Goal: Task Accomplishment & Management: Manage account settings

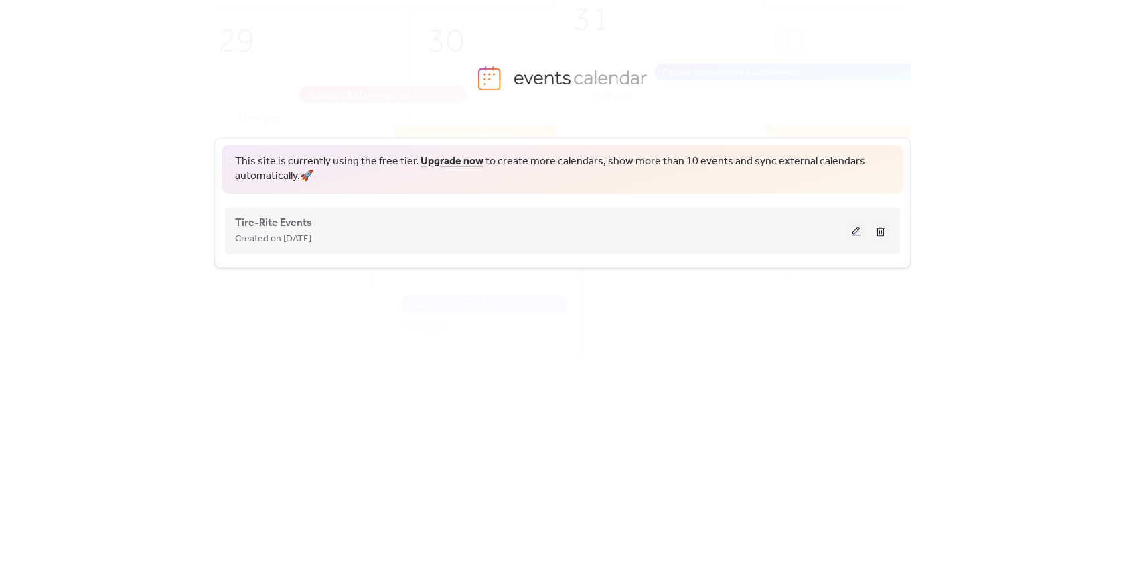
click at [857, 232] on button at bounding box center [856, 230] width 19 height 20
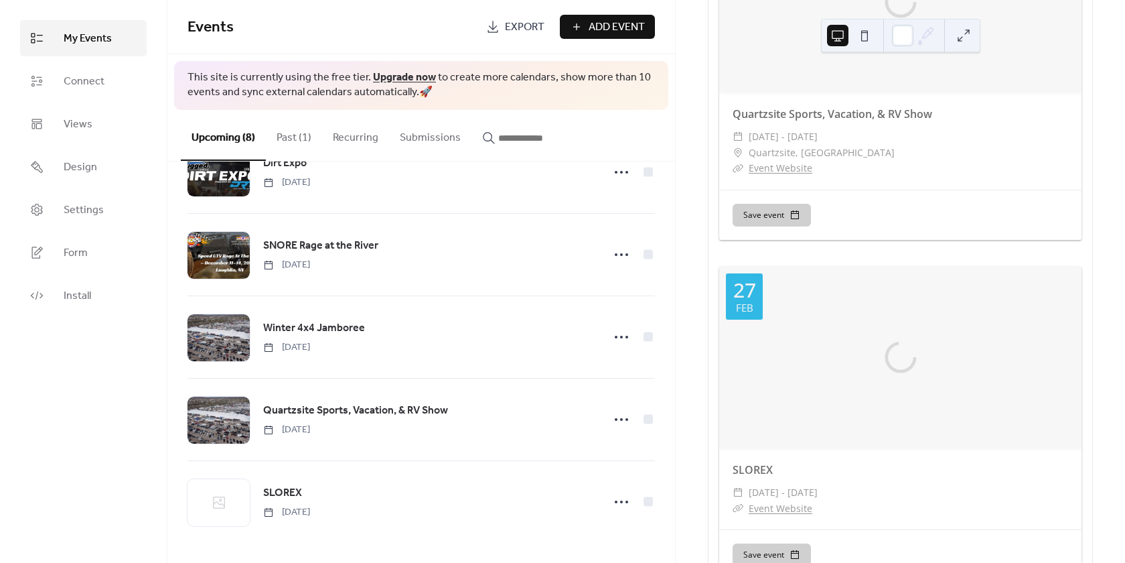
scroll to position [2333, 0]
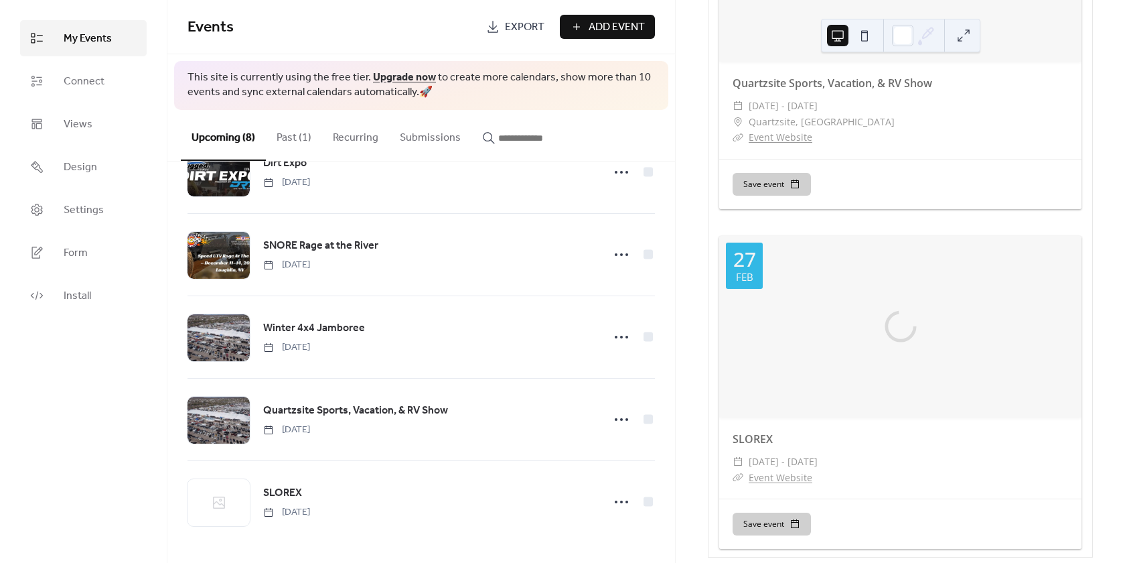
click at [514, 23] on span "Export" at bounding box center [525, 27] width 40 height 16
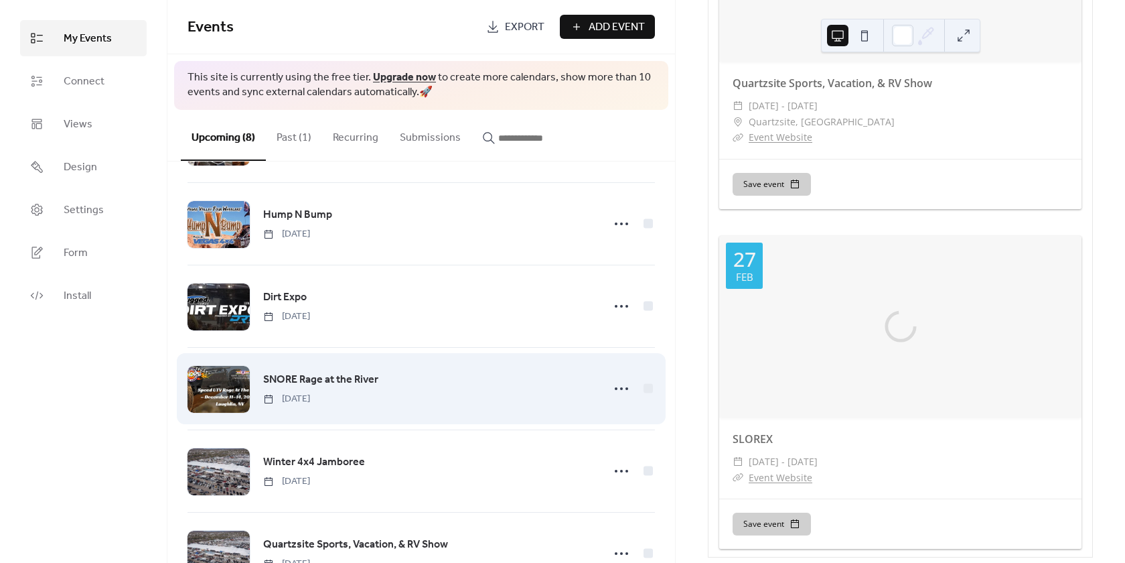
scroll to position [0, 0]
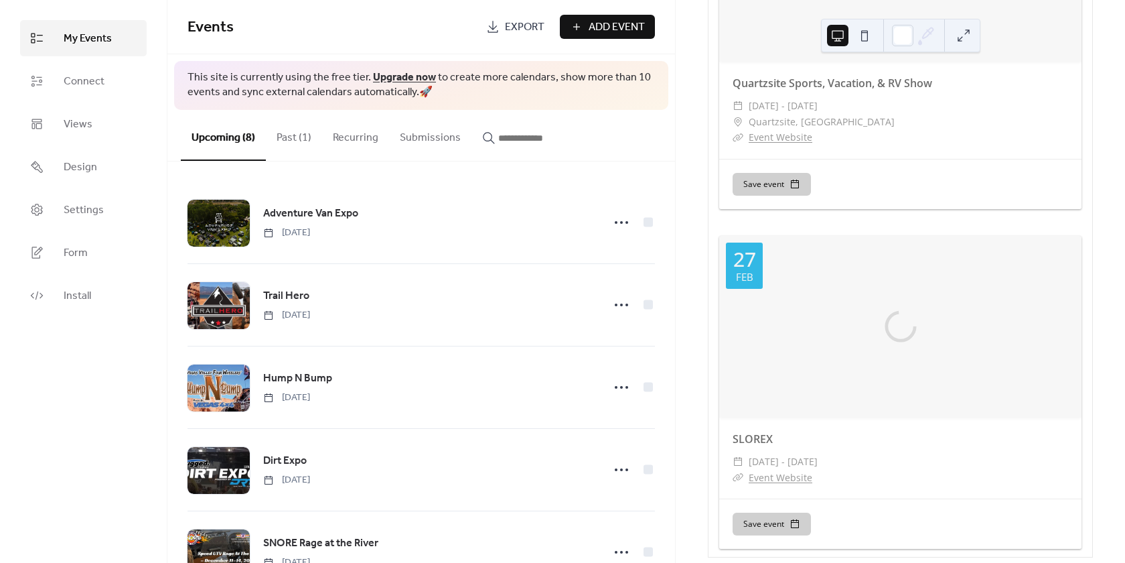
click at [968, 35] on button at bounding box center [963, 35] width 21 height 21
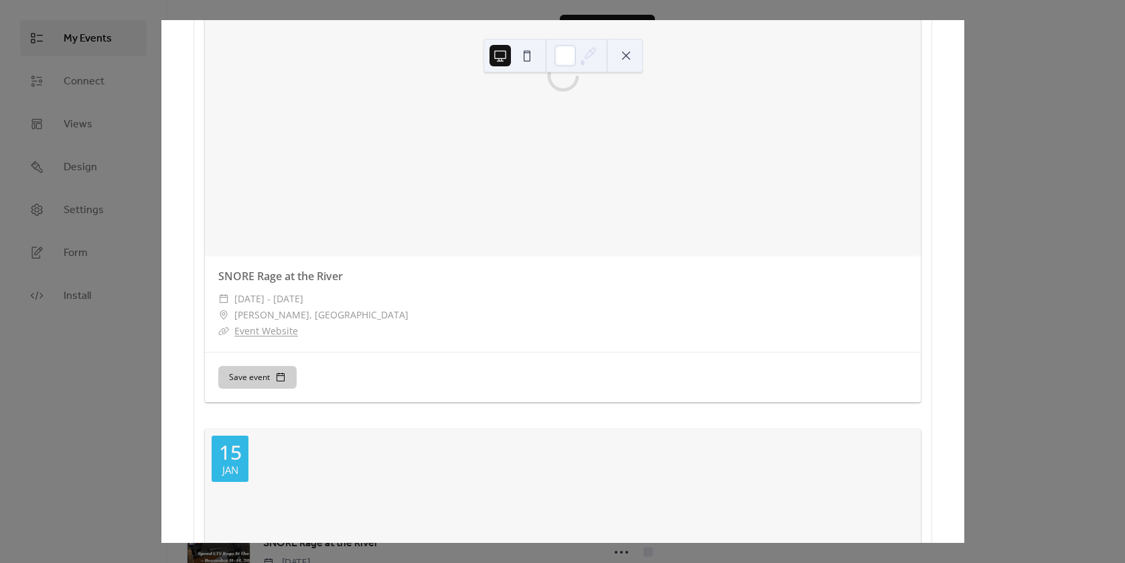
scroll to position [944, 0]
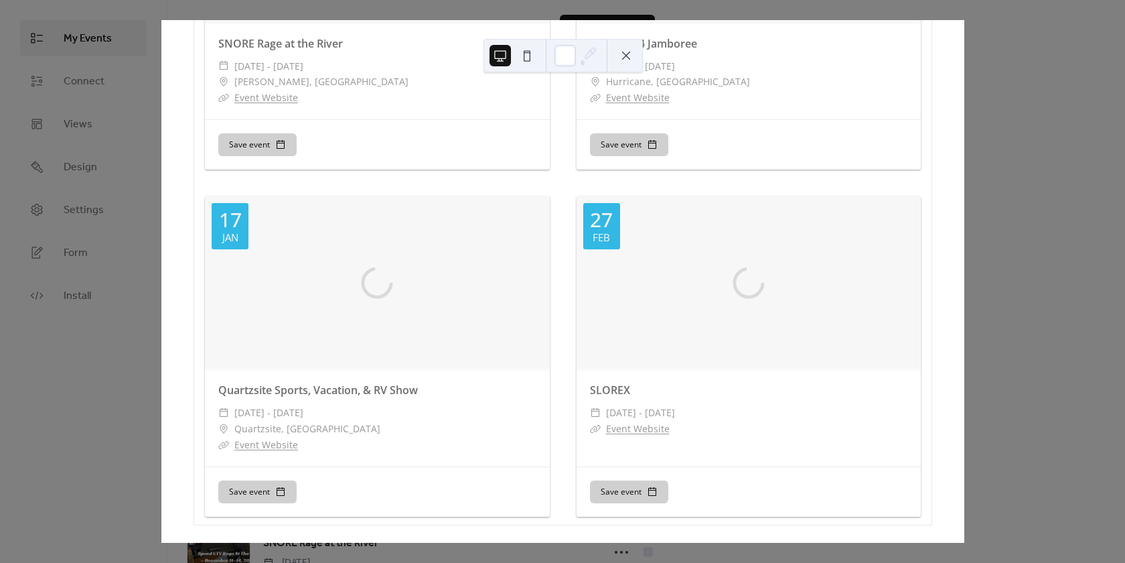
click at [528, 54] on button at bounding box center [526, 55] width 21 height 21
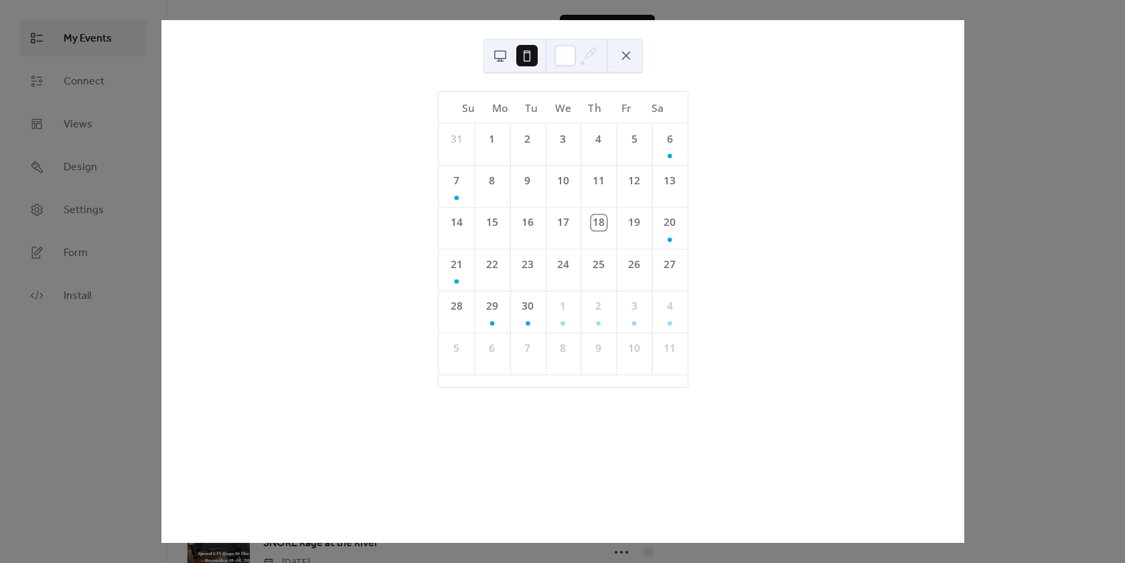
scroll to position [0, 0]
click at [622, 53] on button at bounding box center [626, 55] width 21 height 21
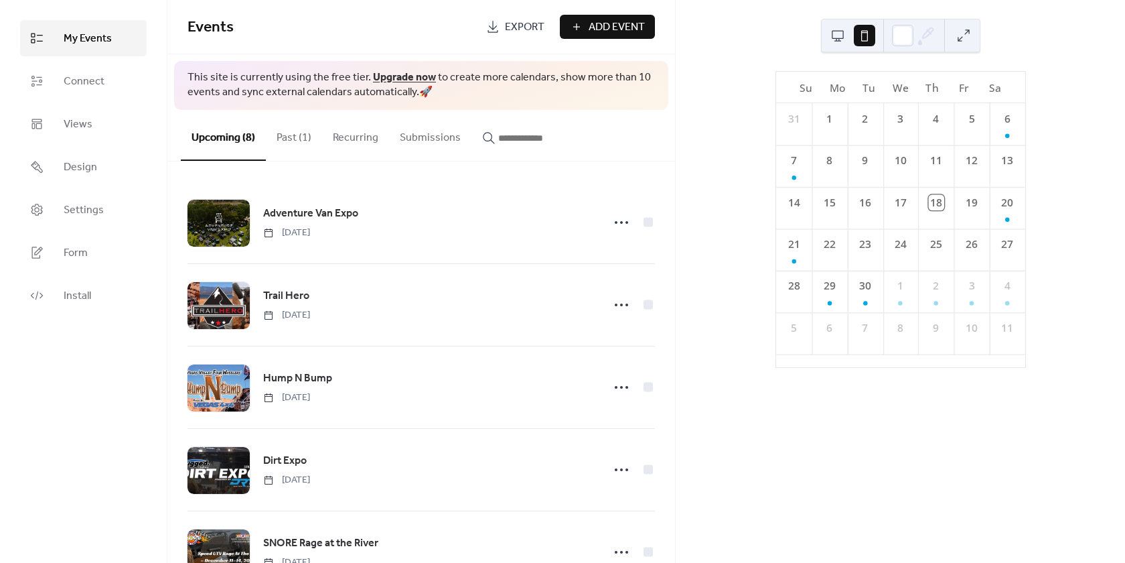
click at [835, 30] on button at bounding box center [837, 35] width 21 height 21
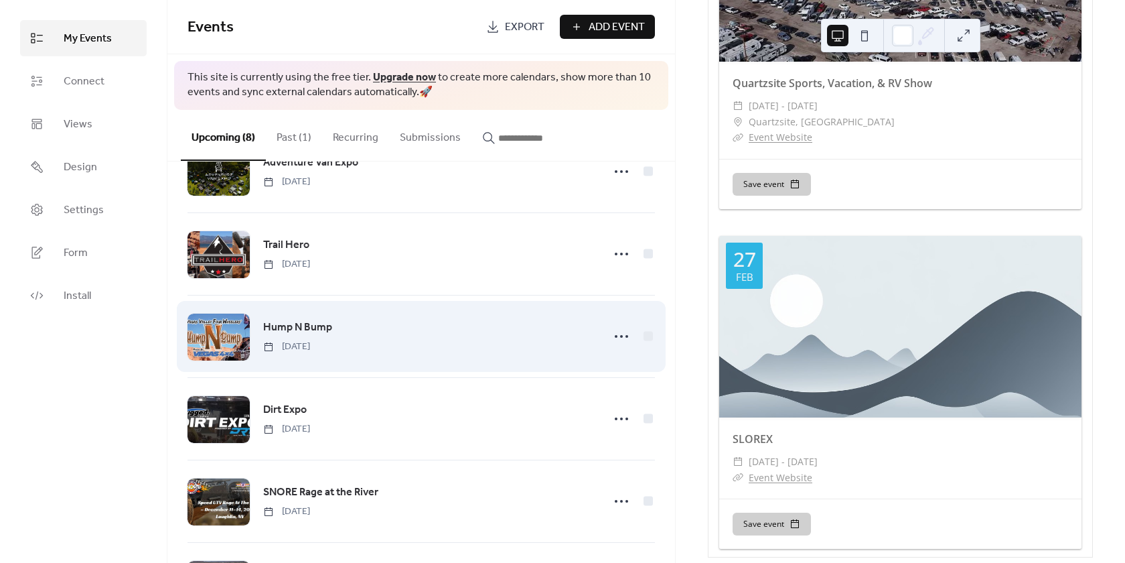
scroll to position [297, 0]
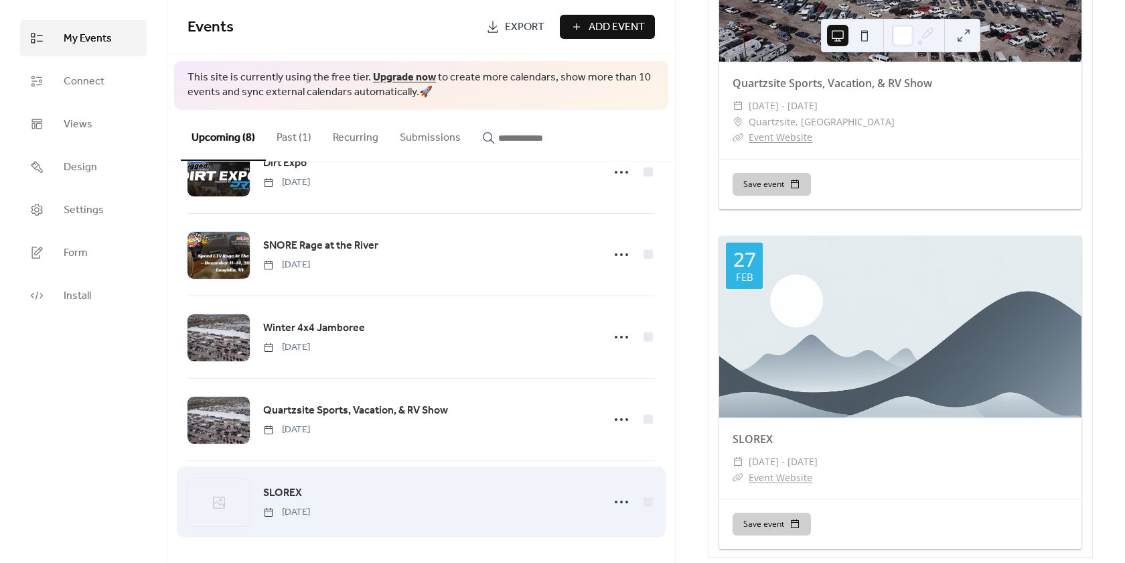
click at [219, 504] on icon at bounding box center [219, 502] width 12 height 12
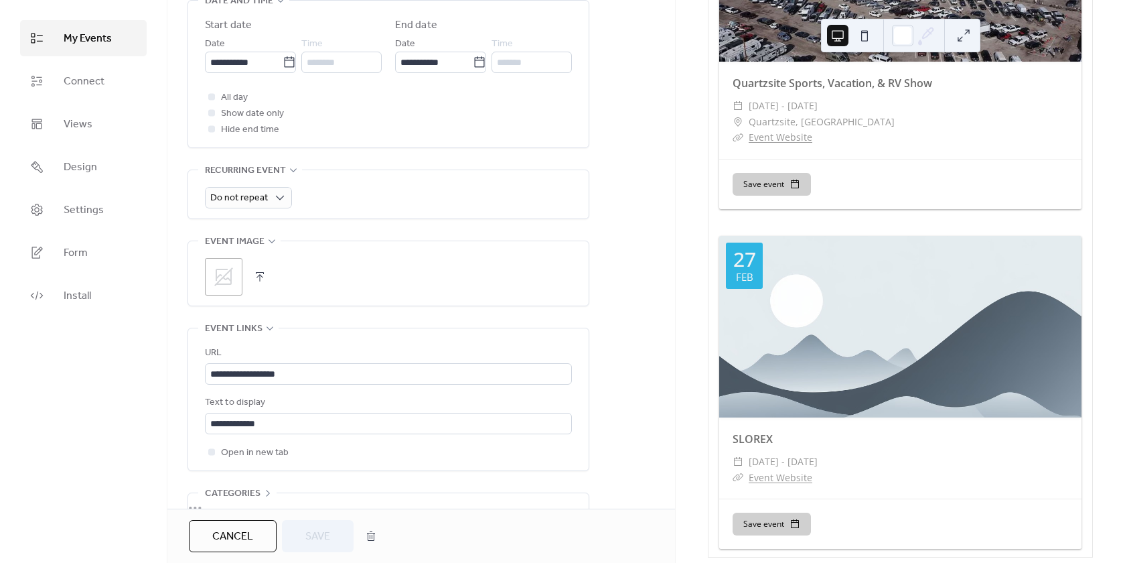
scroll to position [469, 0]
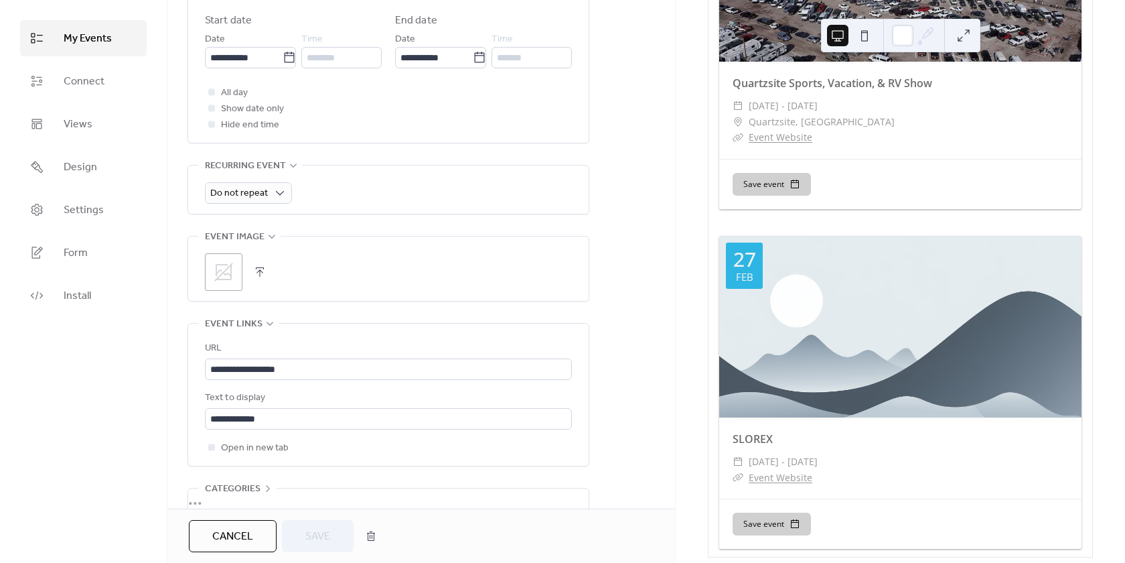
click at [223, 269] on icon at bounding box center [223, 271] width 21 height 21
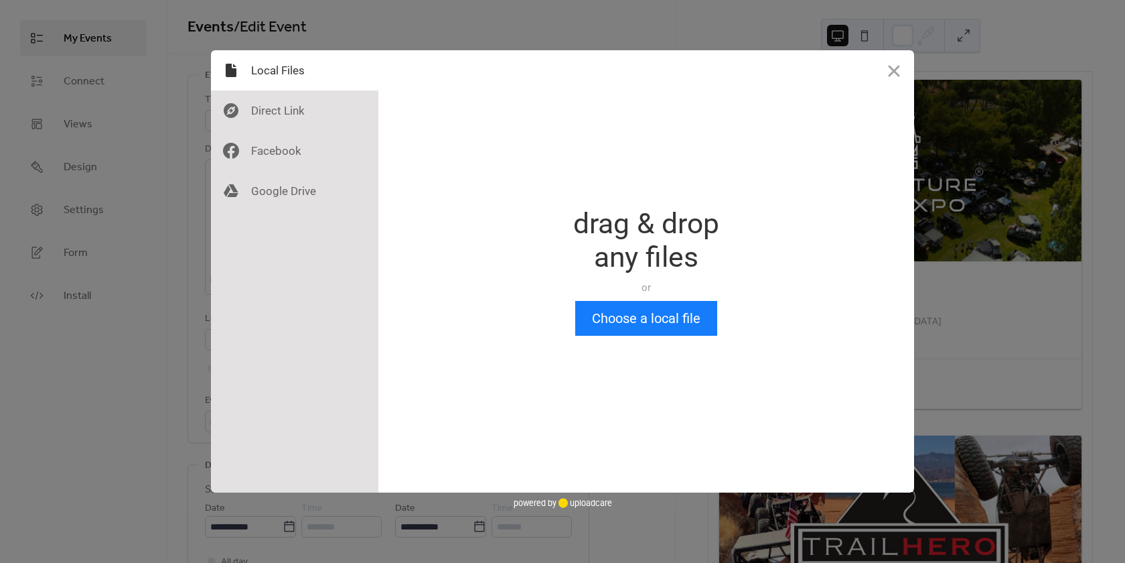
scroll to position [0, 0]
click at [625, 323] on button "Choose a local file" at bounding box center [646, 318] width 142 height 35
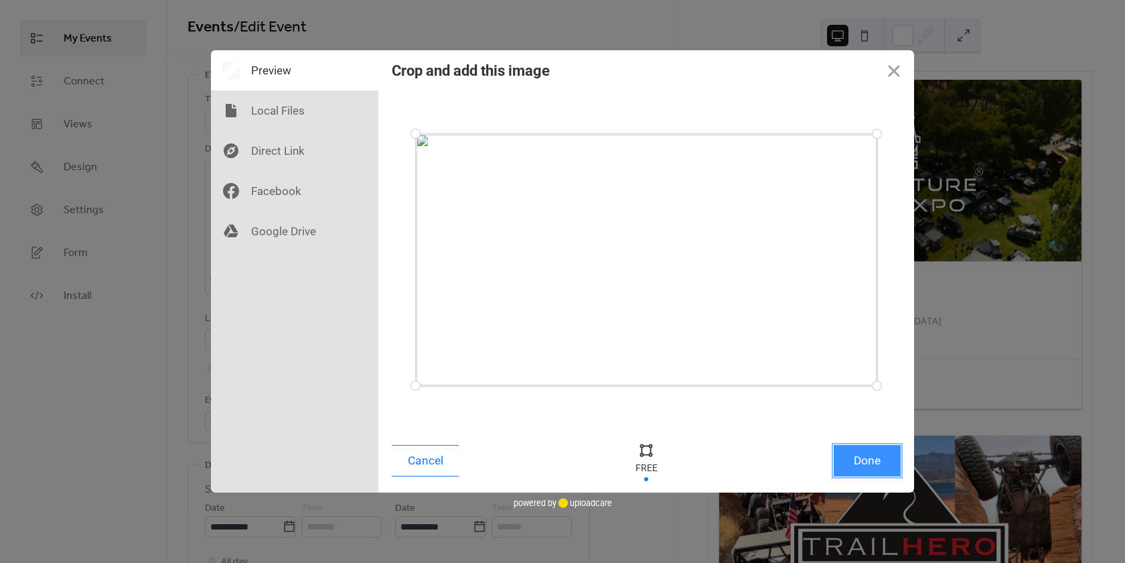
click at [867, 464] on button "Done" at bounding box center [867, 460] width 67 height 31
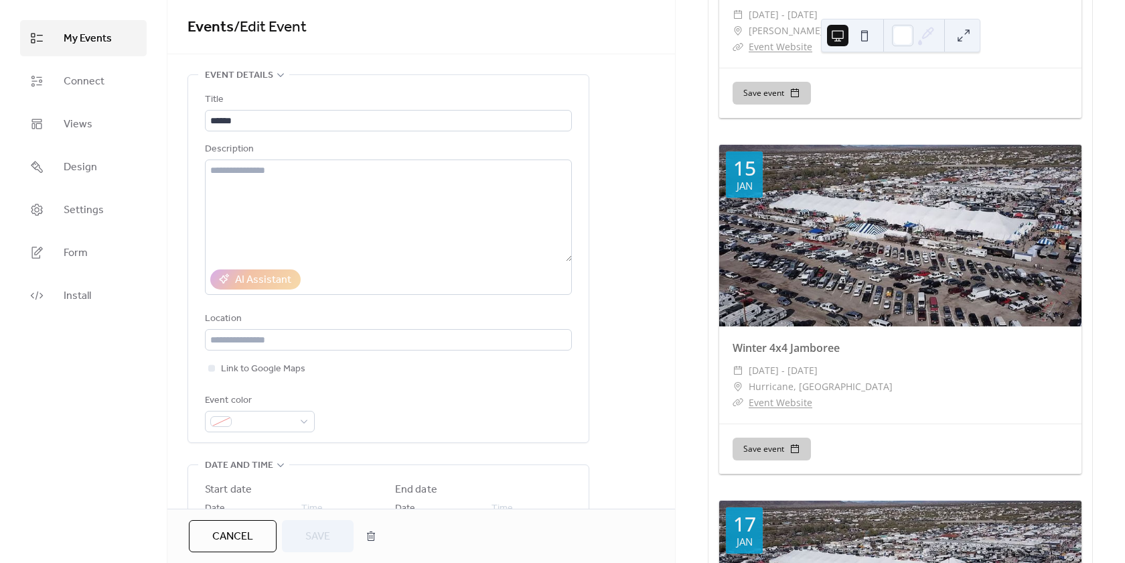
scroll to position [1674, 0]
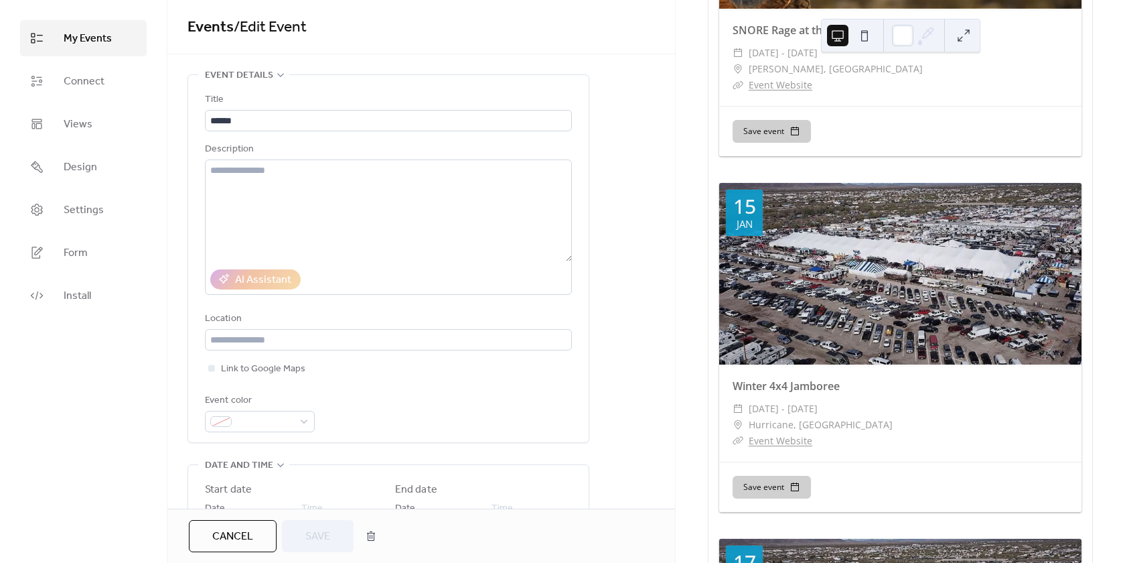
click at [833, 244] on div at bounding box center [900, 274] width 362 height 182
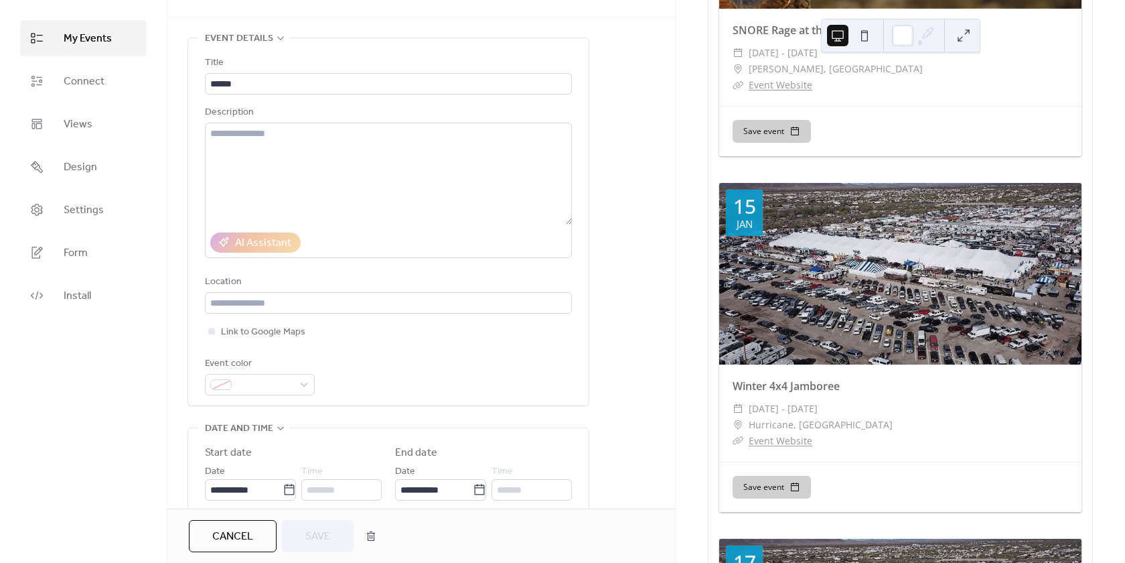
scroll to position [67, 0]
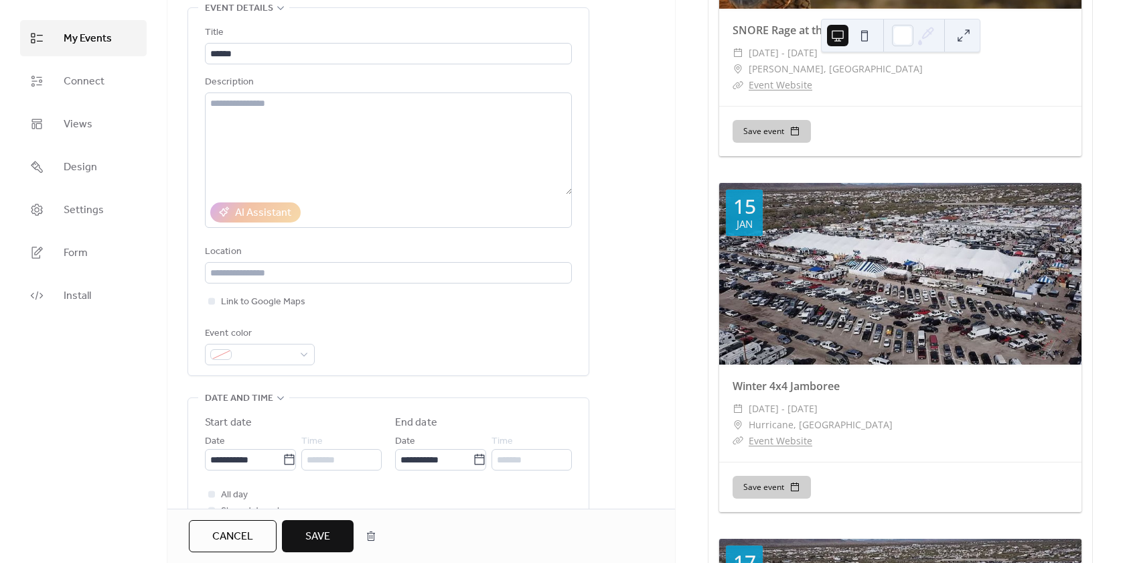
click at [316, 538] on span "Save" at bounding box center [317, 536] width 25 height 16
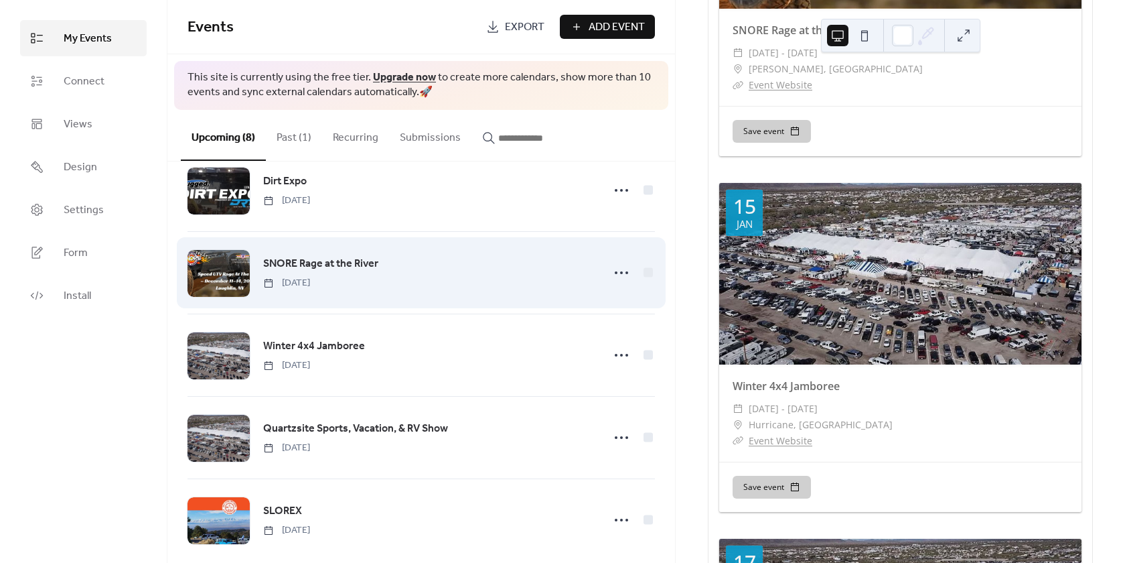
scroll to position [297, 0]
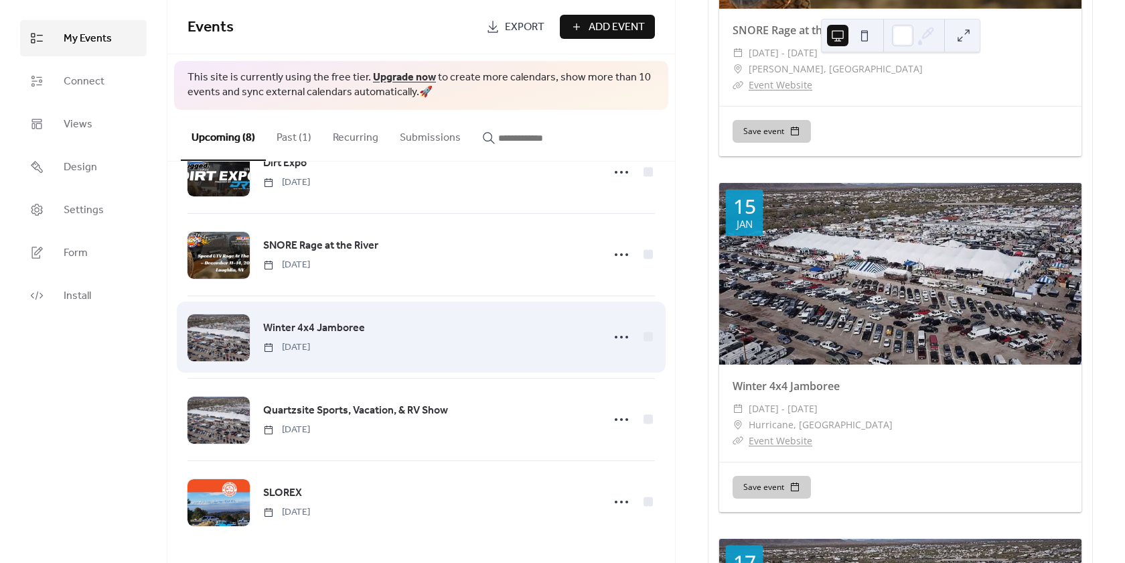
click at [251, 340] on div "Winter 4x4 Jamboree [DATE]" at bounding box center [421, 337] width 467 height 82
click at [206, 326] on div at bounding box center [219, 337] width 62 height 47
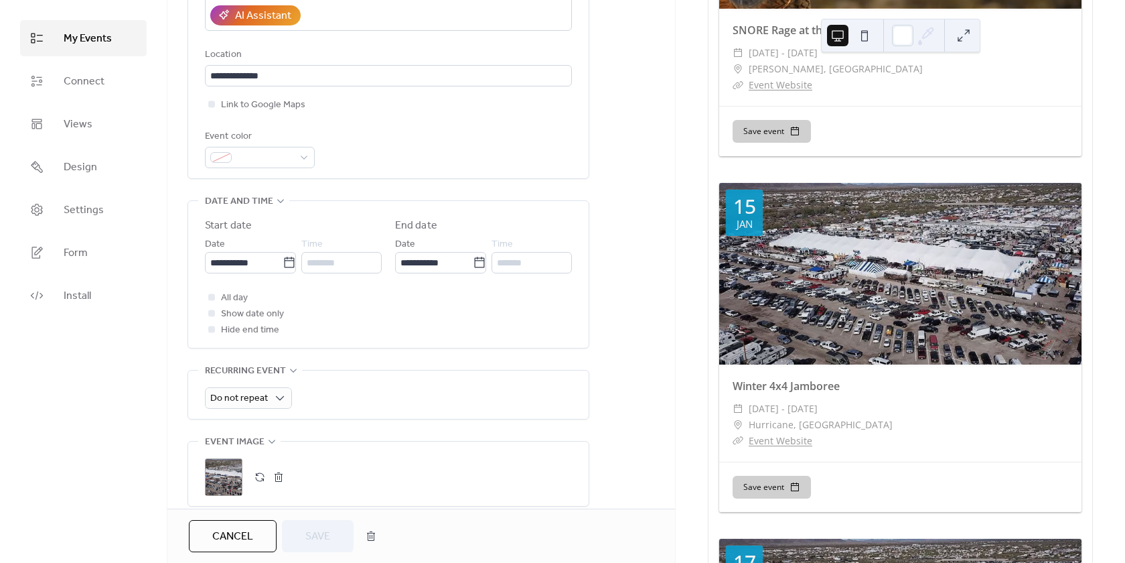
scroll to position [268, 0]
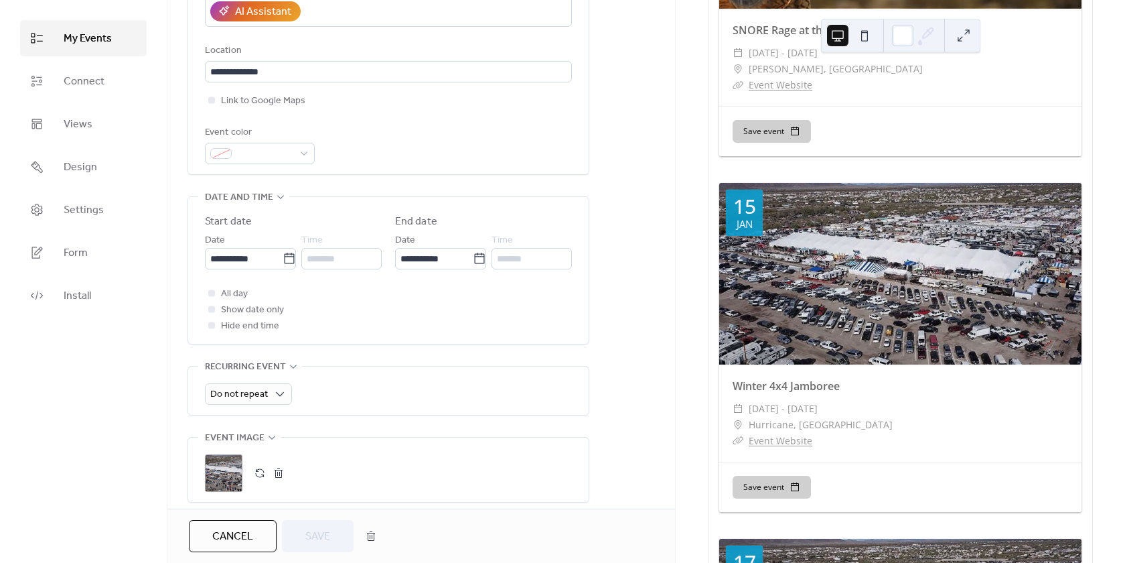
click at [224, 470] on div ";" at bounding box center [224, 473] width 38 height 38
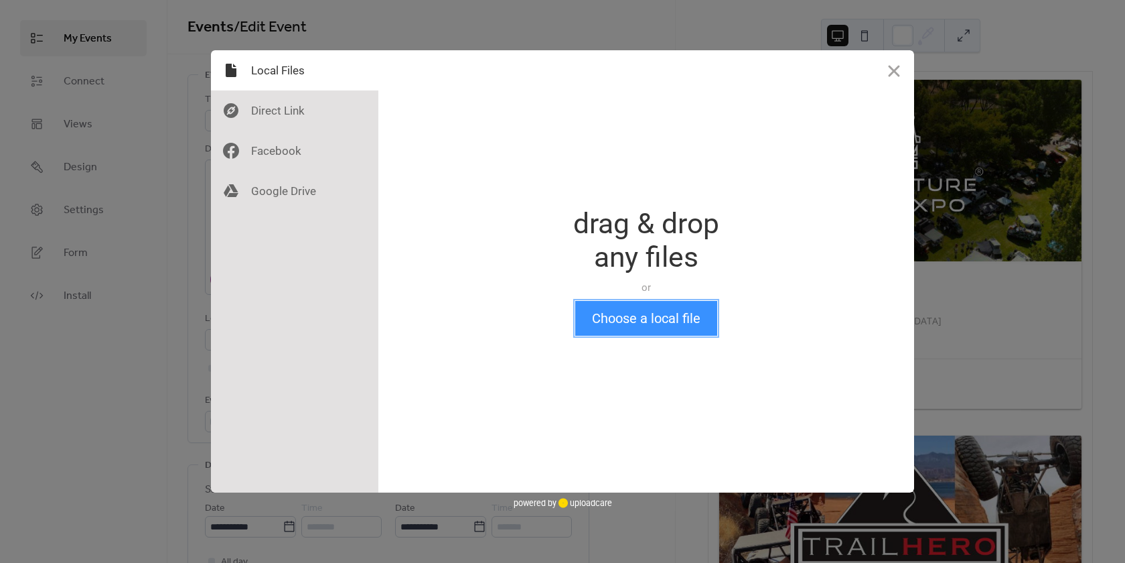
click at [678, 315] on button "Choose a local file" at bounding box center [646, 318] width 142 height 35
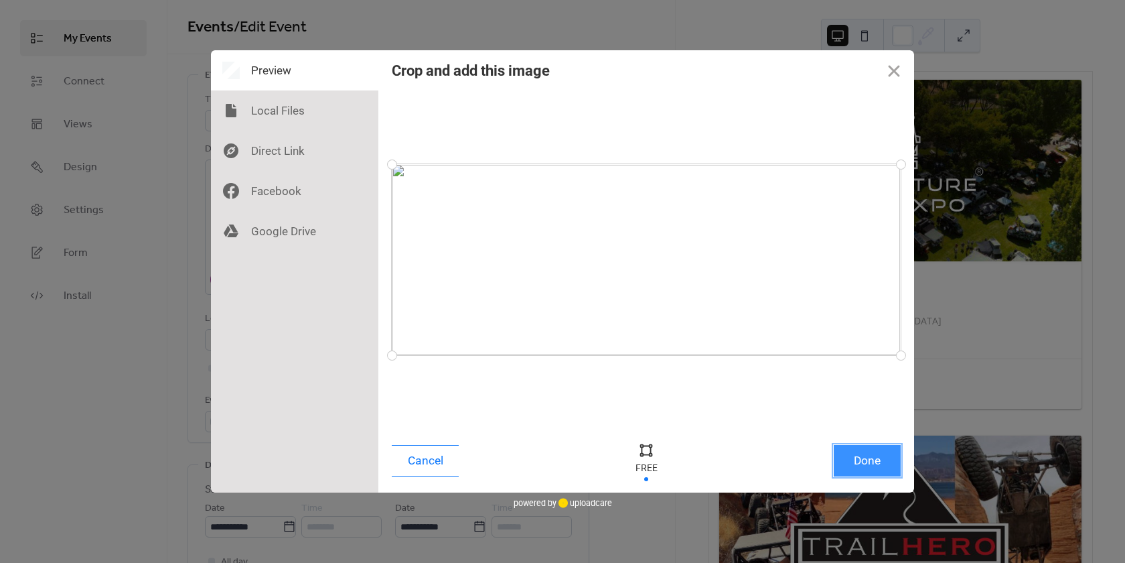
click at [881, 460] on button "Done" at bounding box center [867, 460] width 67 height 31
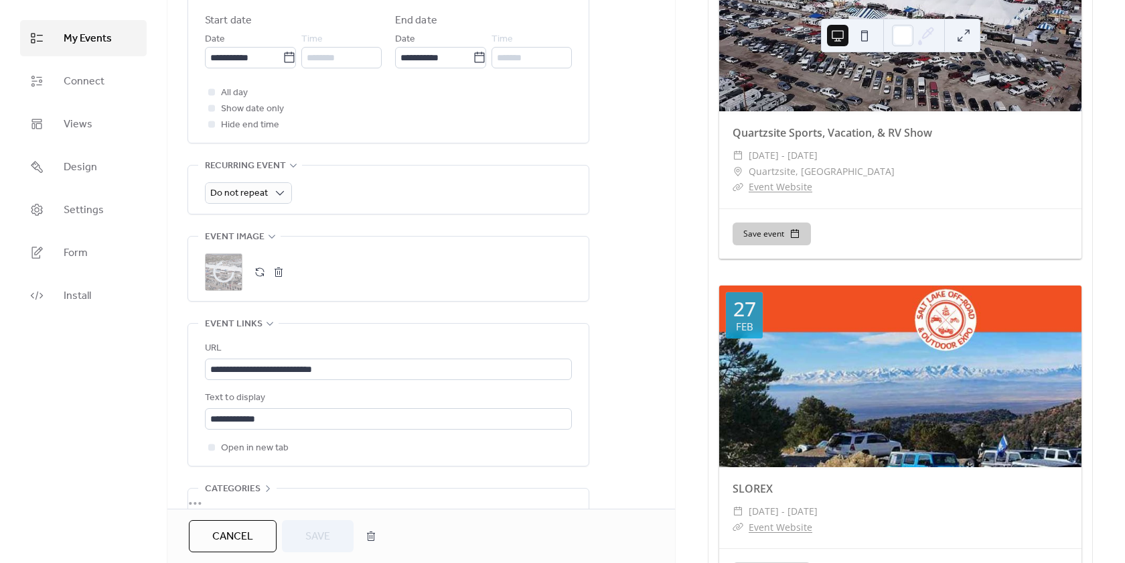
scroll to position [2333, 0]
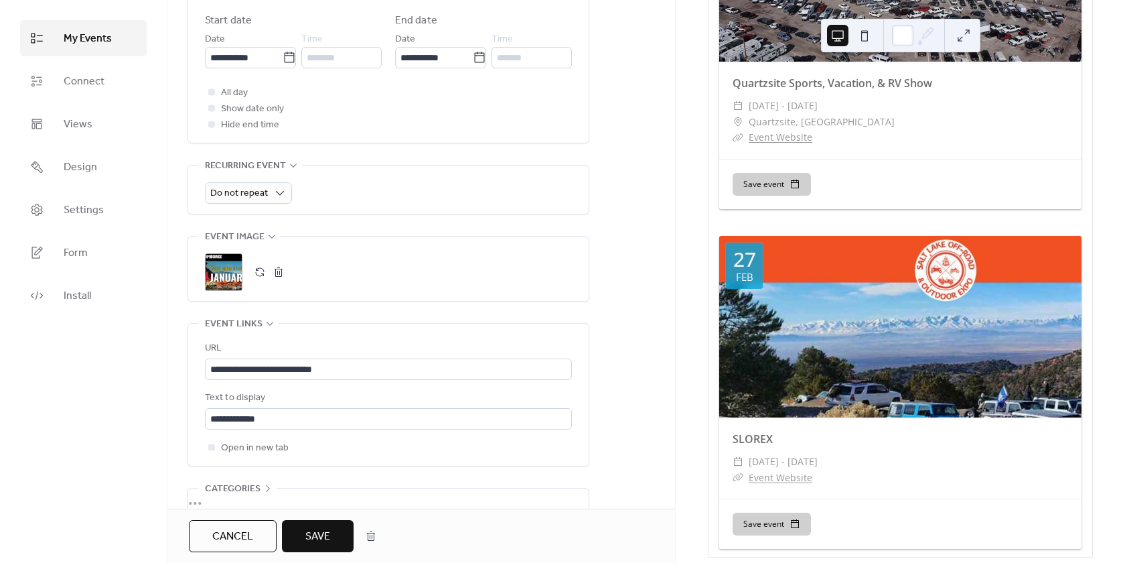
click at [315, 532] on span "Save" at bounding box center [317, 536] width 25 height 16
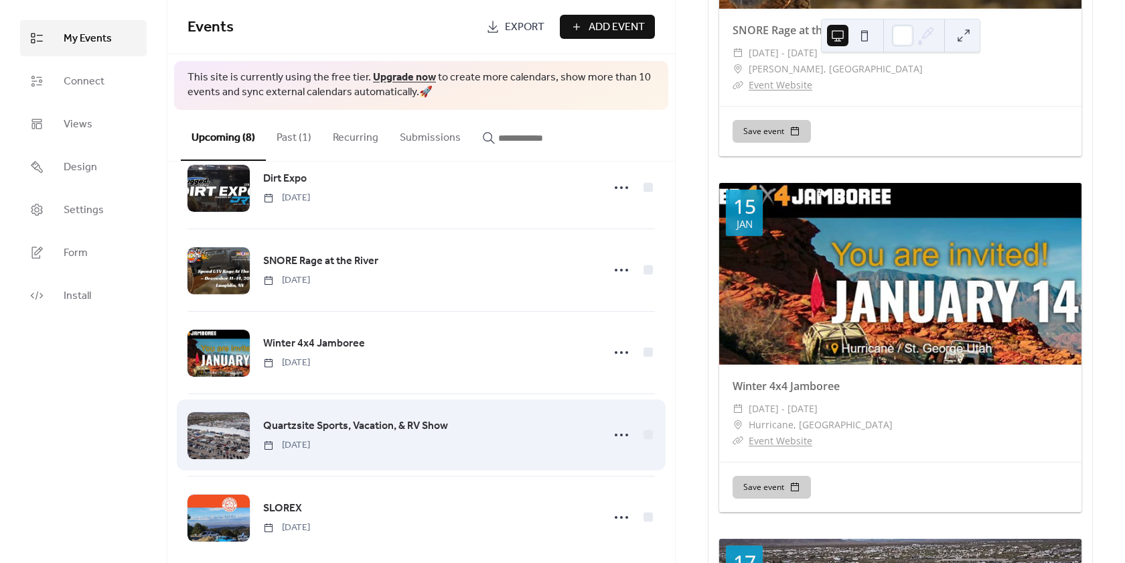
scroll to position [297, 0]
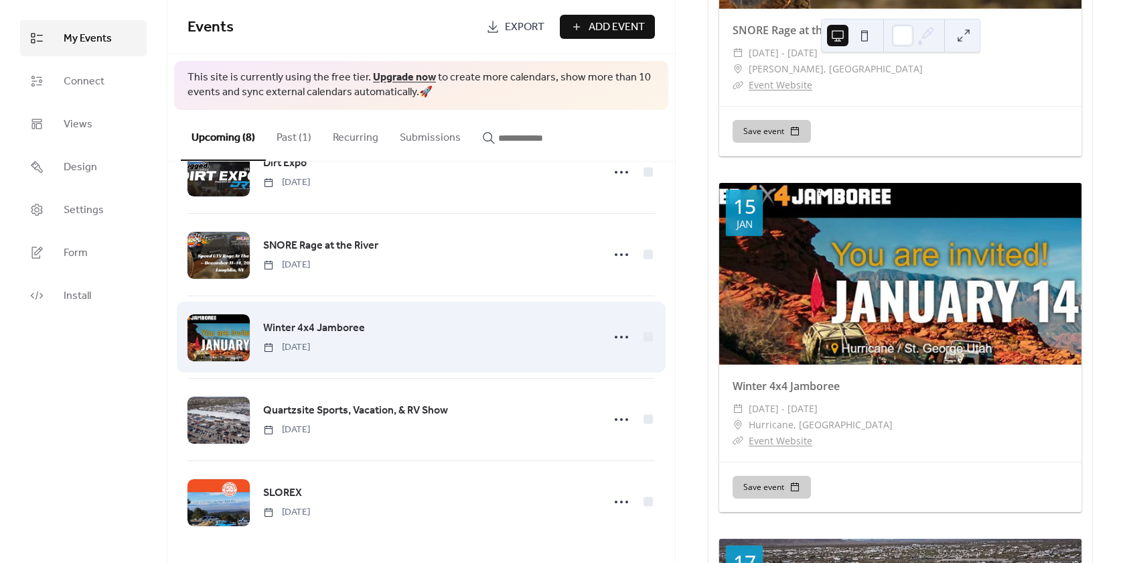
click at [354, 330] on span "Winter 4x4 Jamboree" at bounding box center [314, 328] width 102 height 16
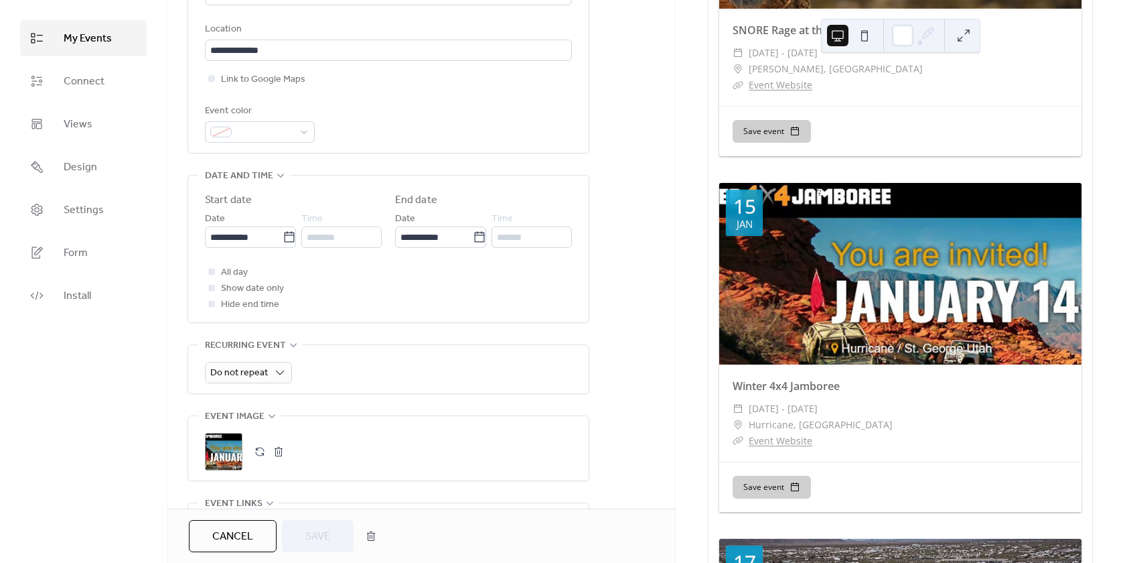
scroll to position [402, 0]
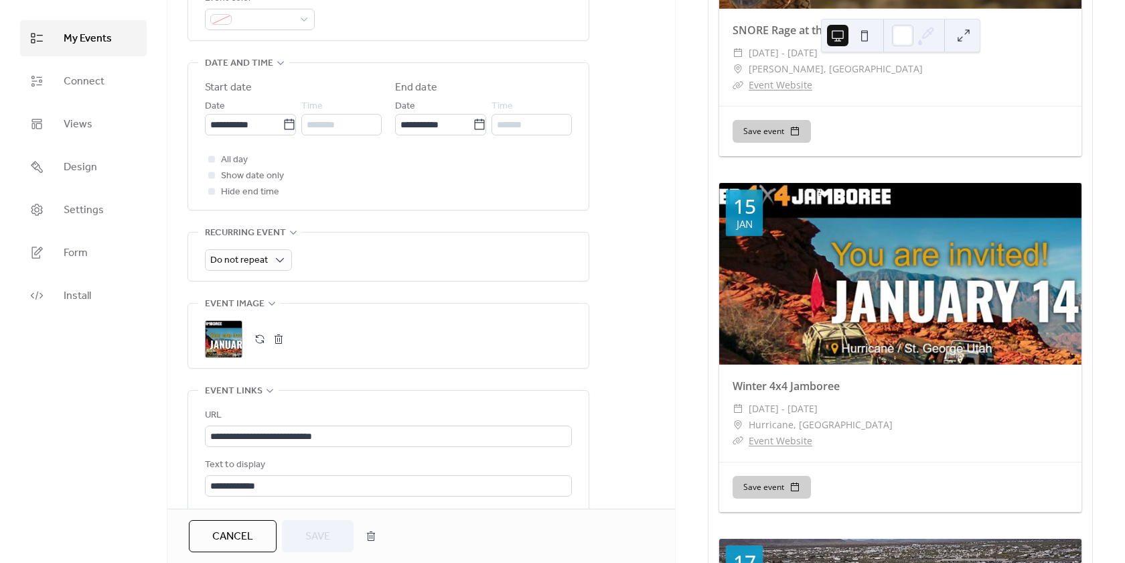
click at [234, 339] on div ";" at bounding box center [224, 339] width 38 height 38
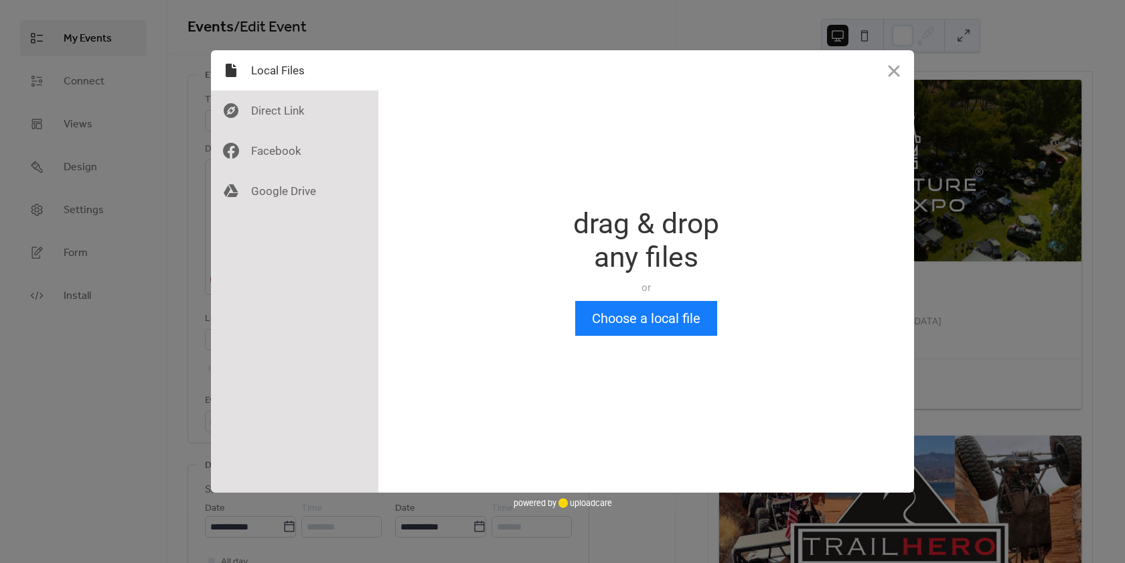
scroll to position [0, 0]
click at [621, 319] on button "Choose a local file" at bounding box center [646, 318] width 142 height 35
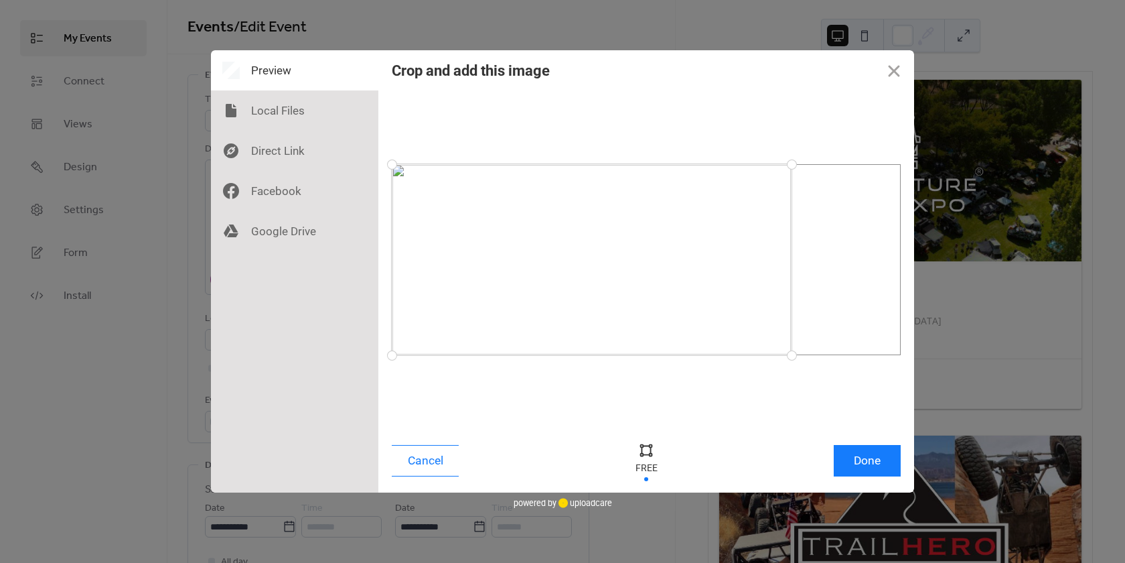
drag, startPoint x: 900, startPoint y: 356, endPoint x: 792, endPoint y: 368, distance: 109.2
click at [792, 368] on div at bounding box center [646, 259] width 509 height 325
click at [897, 66] on button "Close" at bounding box center [894, 70] width 40 height 40
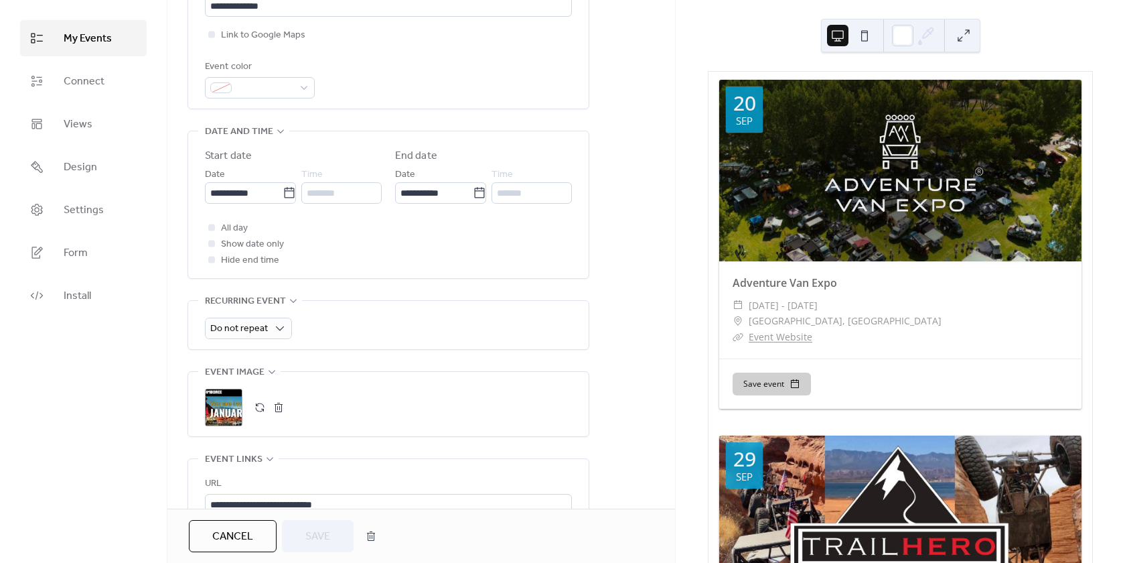
scroll to position [335, 0]
click at [231, 401] on div ";" at bounding box center [224, 406] width 38 height 38
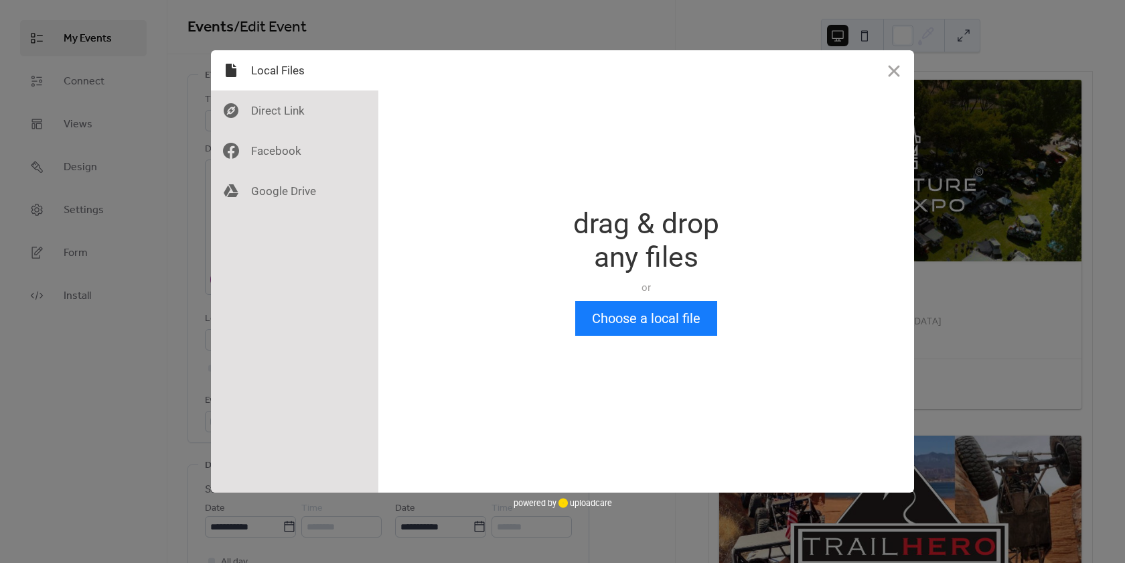
scroll to position [0, 0]
click at [638, 317] on button "Choose a local file" at bounding box center [646, 318] width 142 height 35
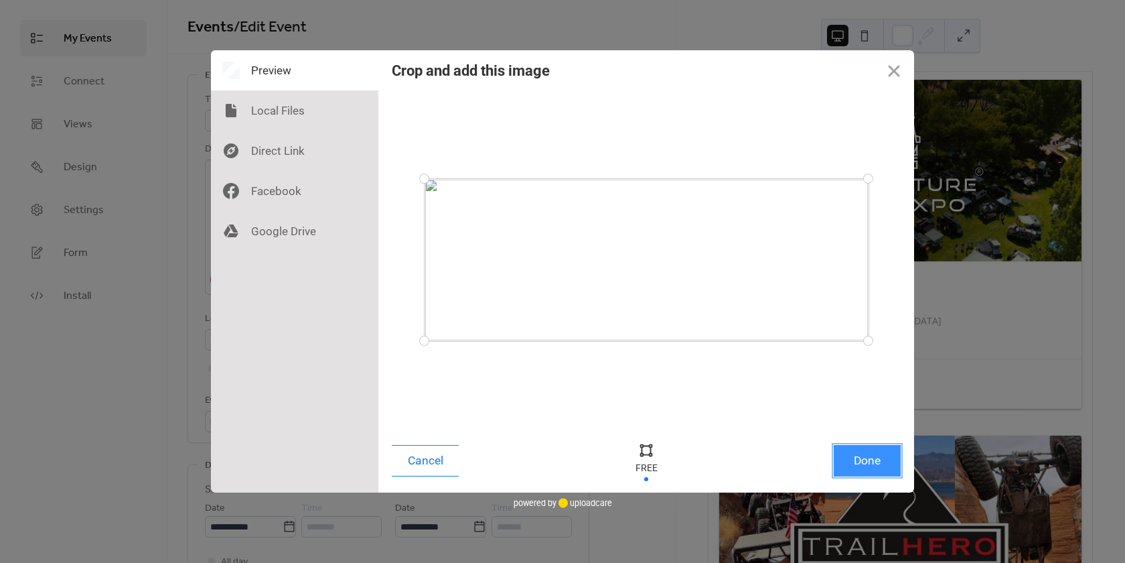
click at [870, 461] on button "Done" at bounding box center [867, 460] width 67 height 31
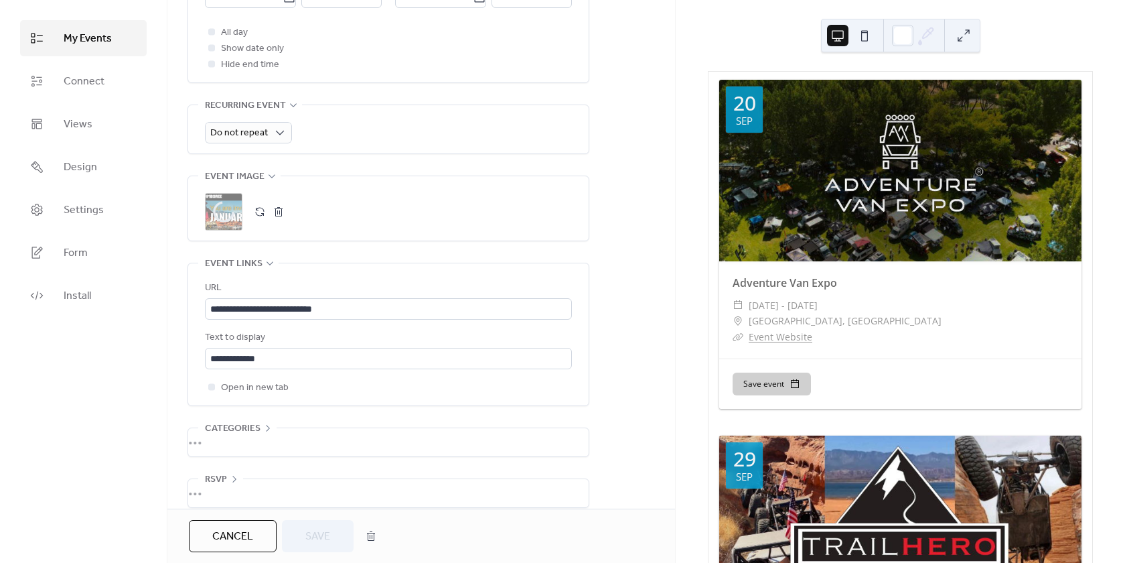
scroll to position [536, 0]
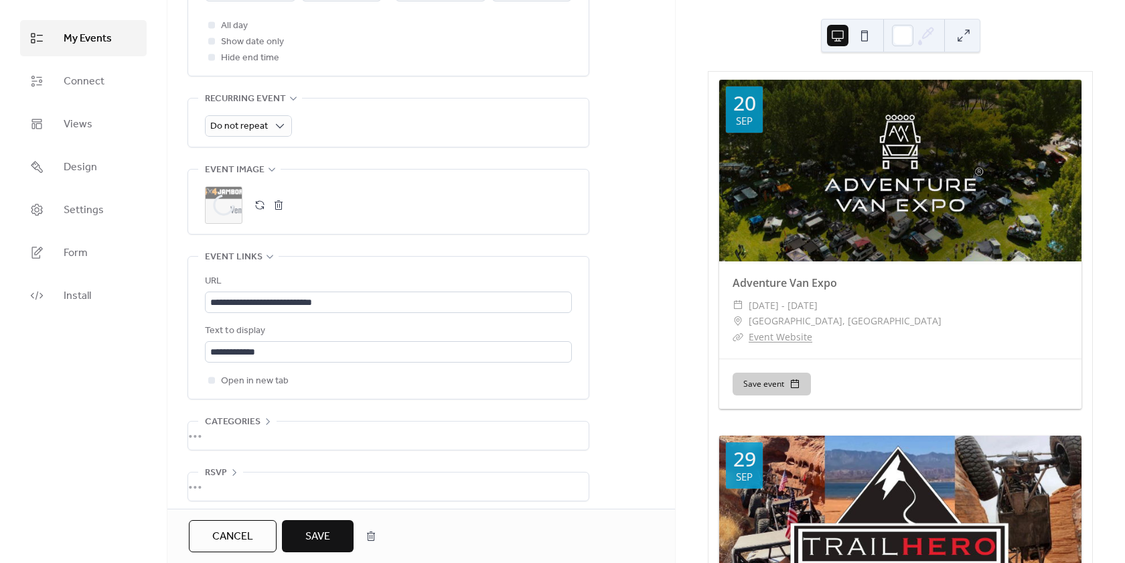
click at [318, 532] on span "Save" at bounding box center [317, 536] width 25 height 16
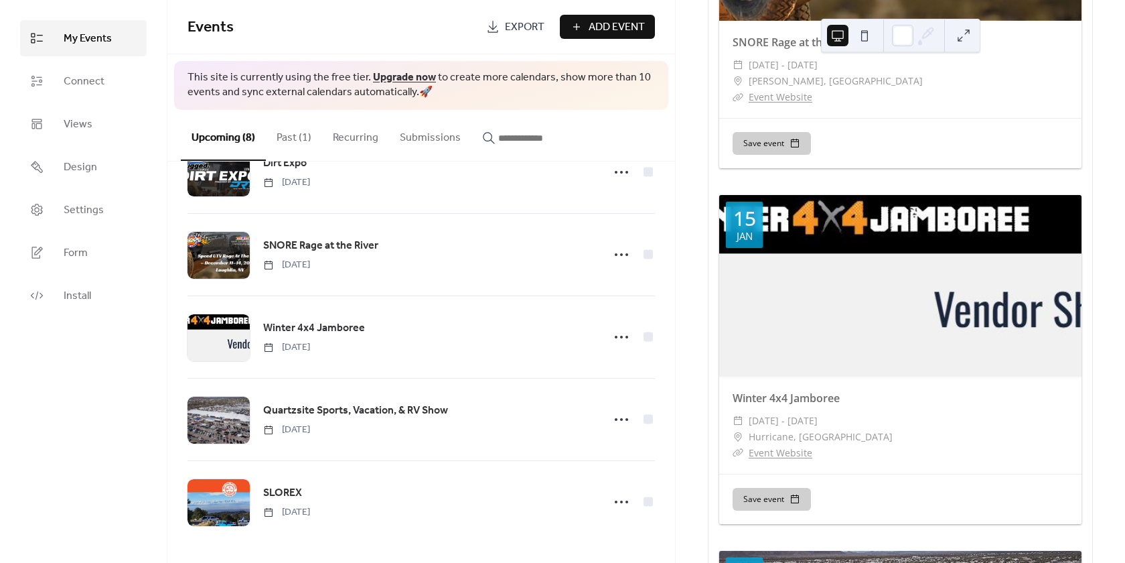
scroll to position [1674, 0]
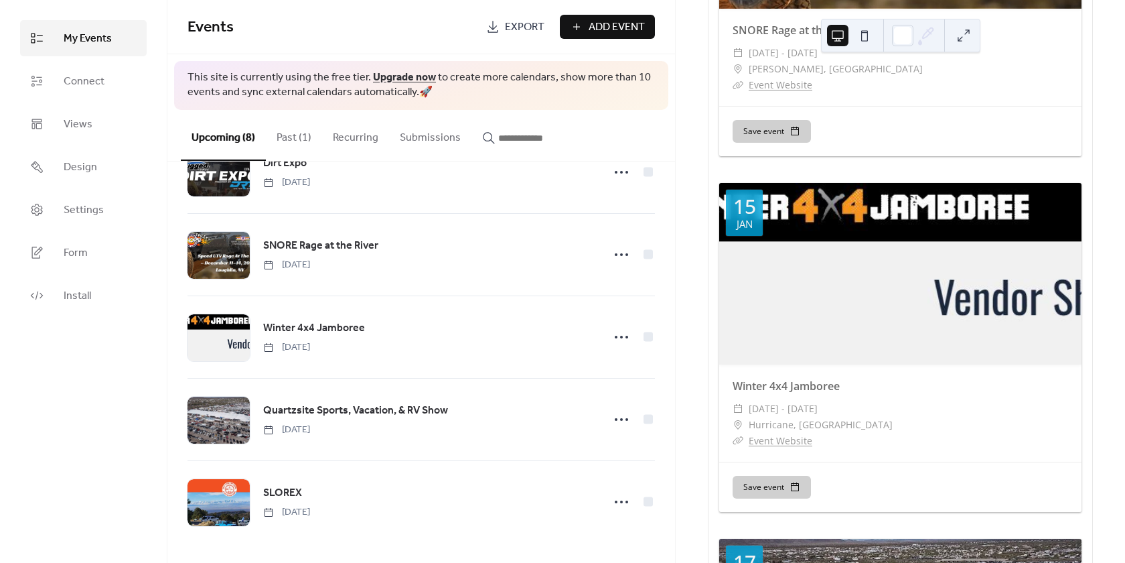
click at [962, 34] on button at bounding box center [963, 35] width 21 height 21
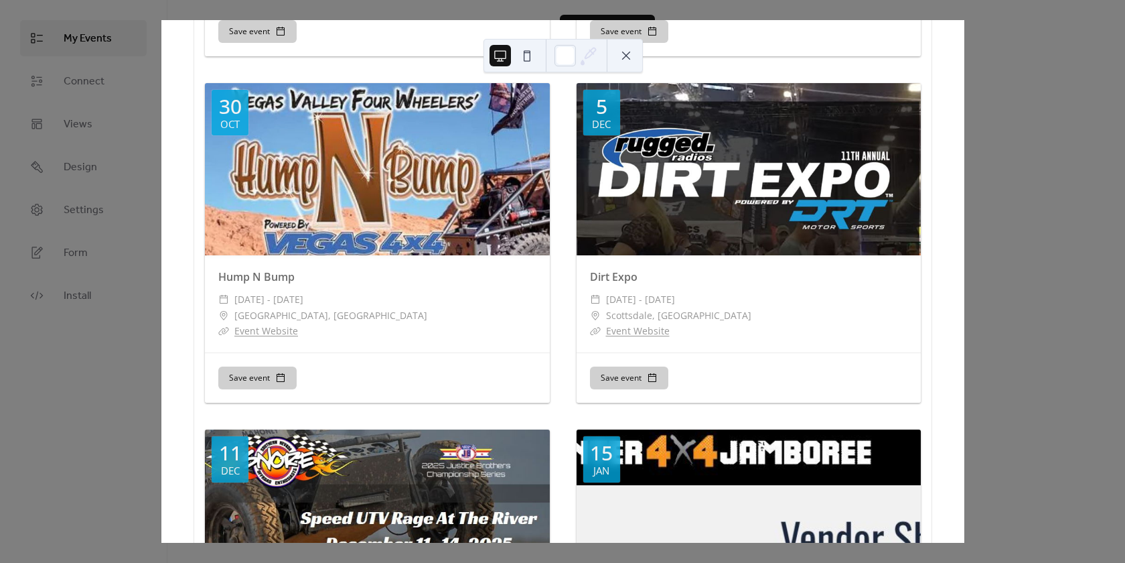
scroll to position [341, 0]
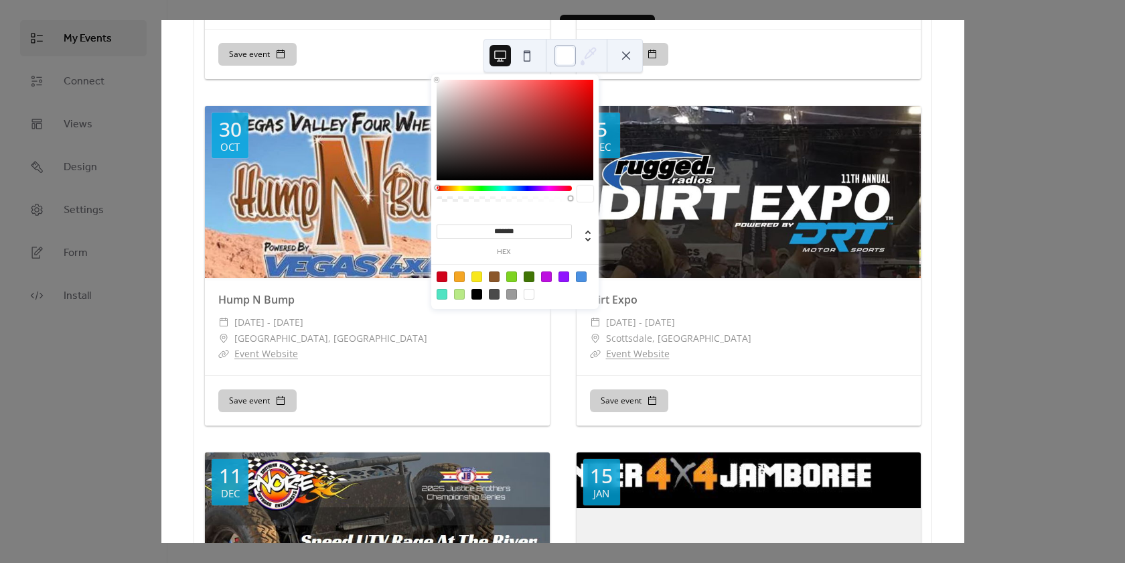
click at [567, 56] on div at bounding box center [565, 55] width 21 height 21
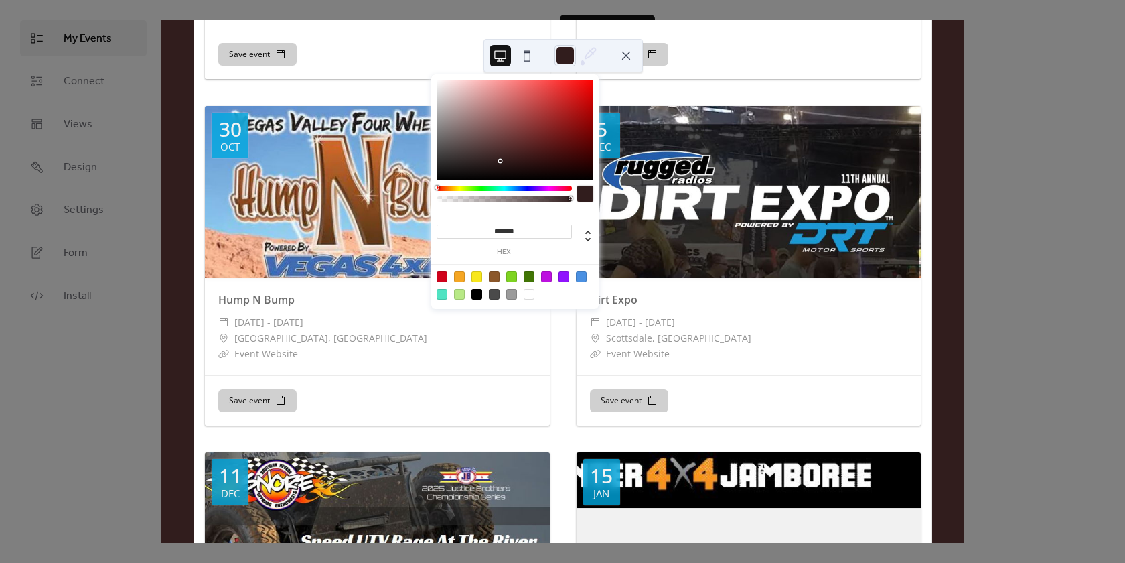
drag, startPoint x: 435, startPoint y: 79, endPoint x: 502, endPoint y: 161, distance: 106.1
click at [502, 161] on div at bounding box center [501, 162] width 3 height 3
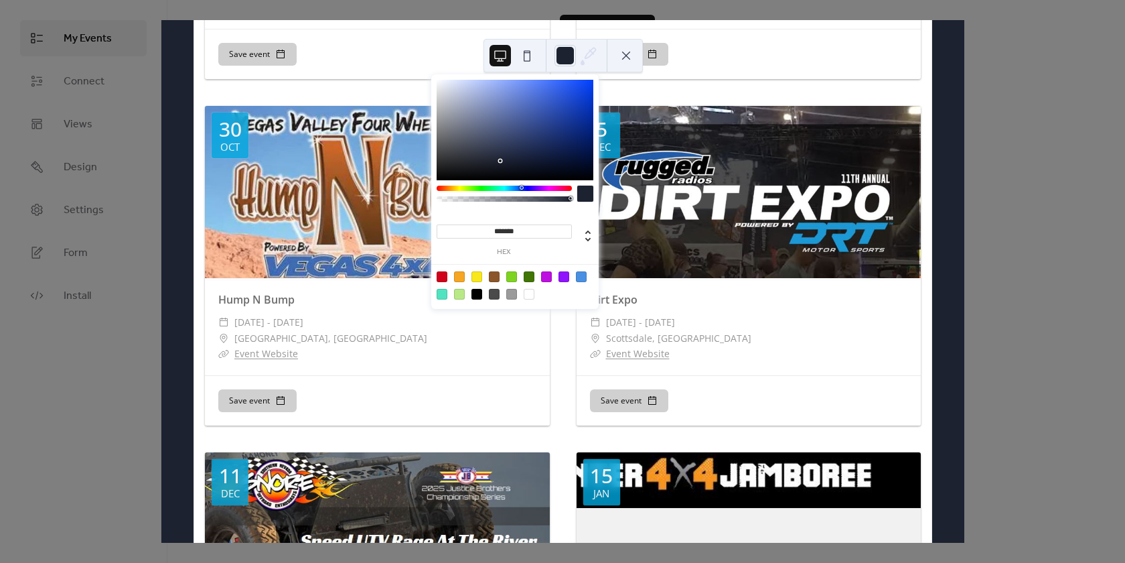
click at [520, 188] on div at bounding box center [504, 188] width 135 height 5
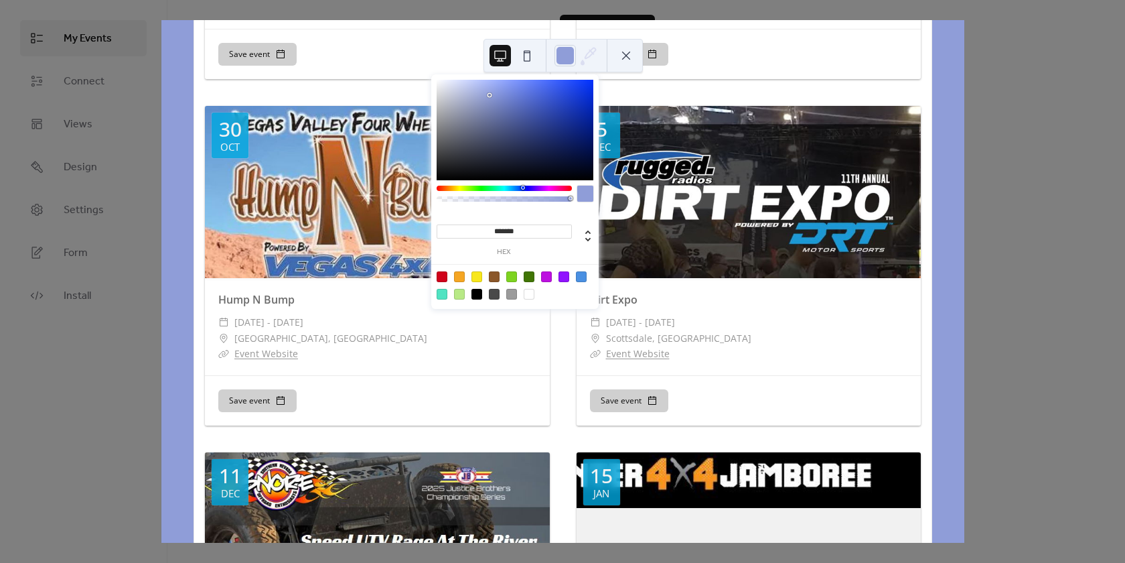
drag, startPoint x: 502, startPoint y: 161, endPoint x: 490, endPoint y: 95, distance: 67.4
click at [490, 95] on div at bounding box center [491, 96] width 3 height 3
click at [582, 275] on div at bounding box center [581, 276] width 11 height 11
type input "*******"
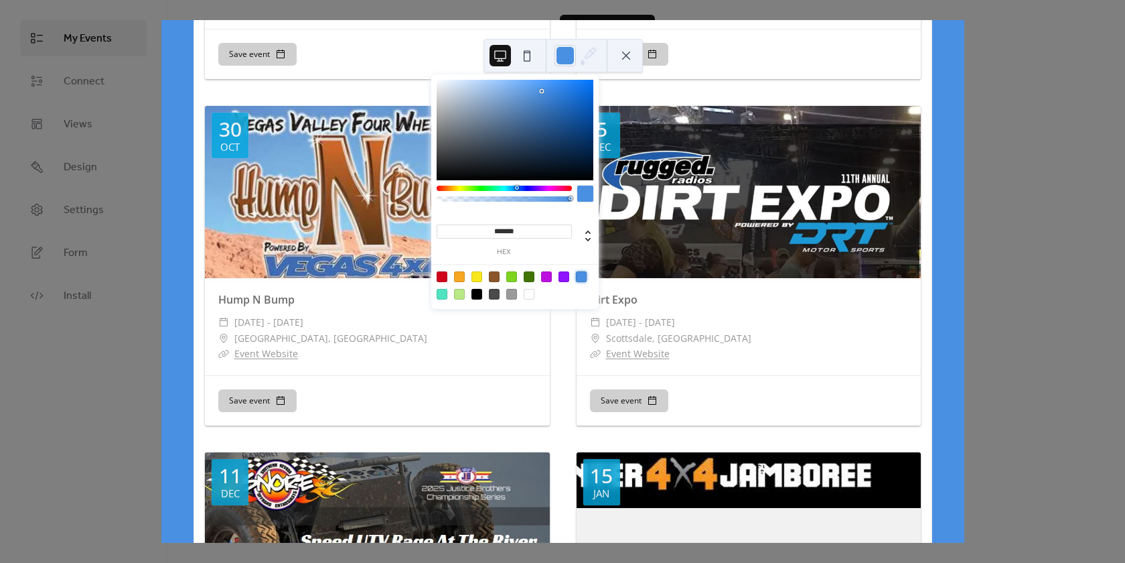
click at [627, 55] on button at bounding box center [626, 55] width 21 height 21
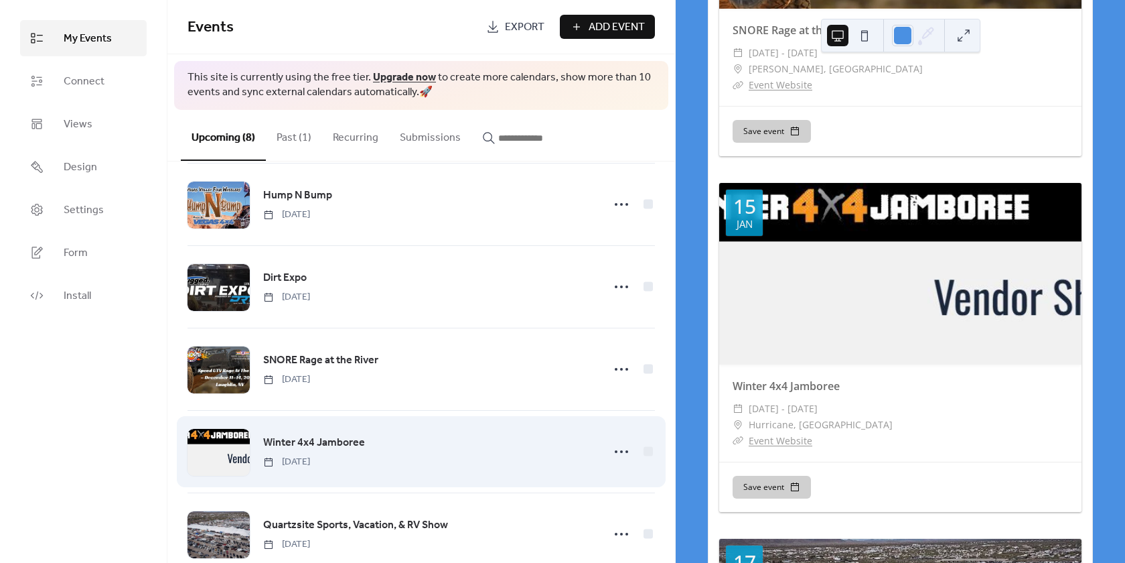
scroll to position [297, 0]
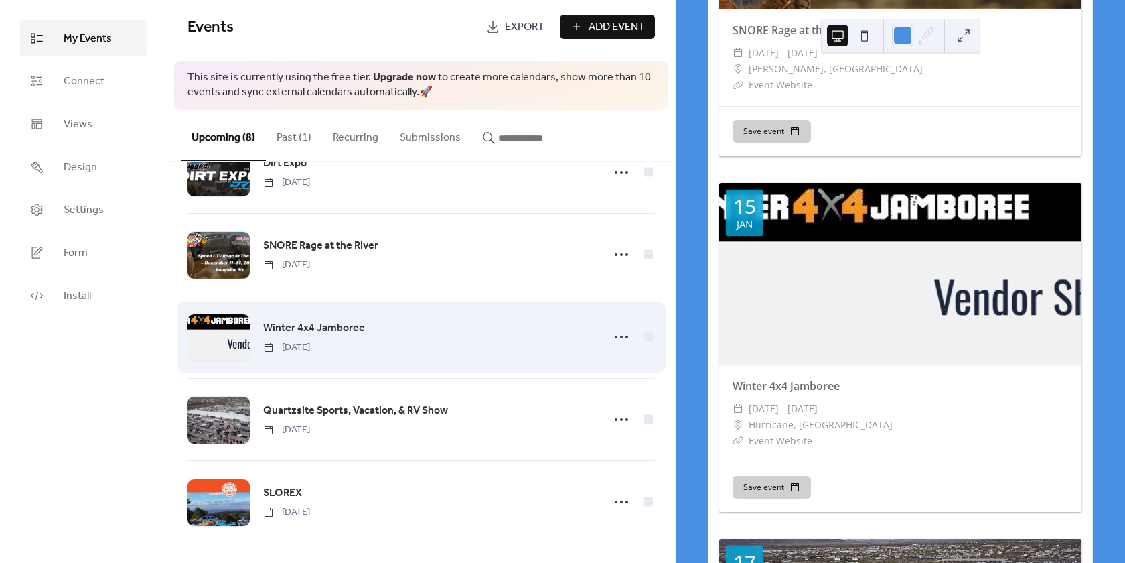
click at [437, 340] on div "Winter 4x4 Jamboree [DATE]" at bounding box center [429, 336] width 332 height 34
click at [242, 321] on div at bounding box center [219, 337] width 62 height 47
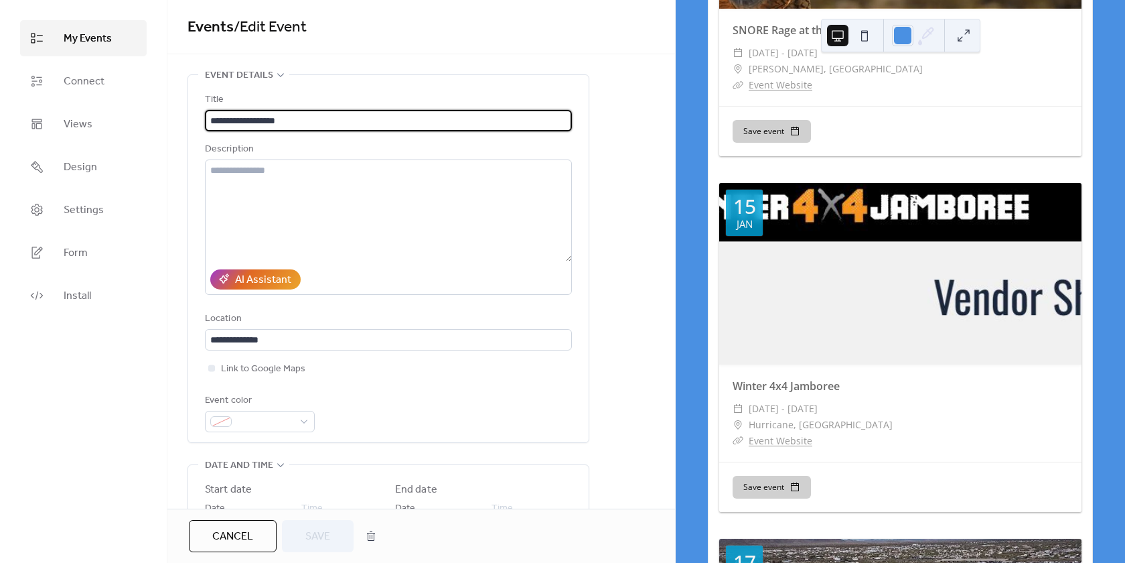
scroll to position [335, 0]
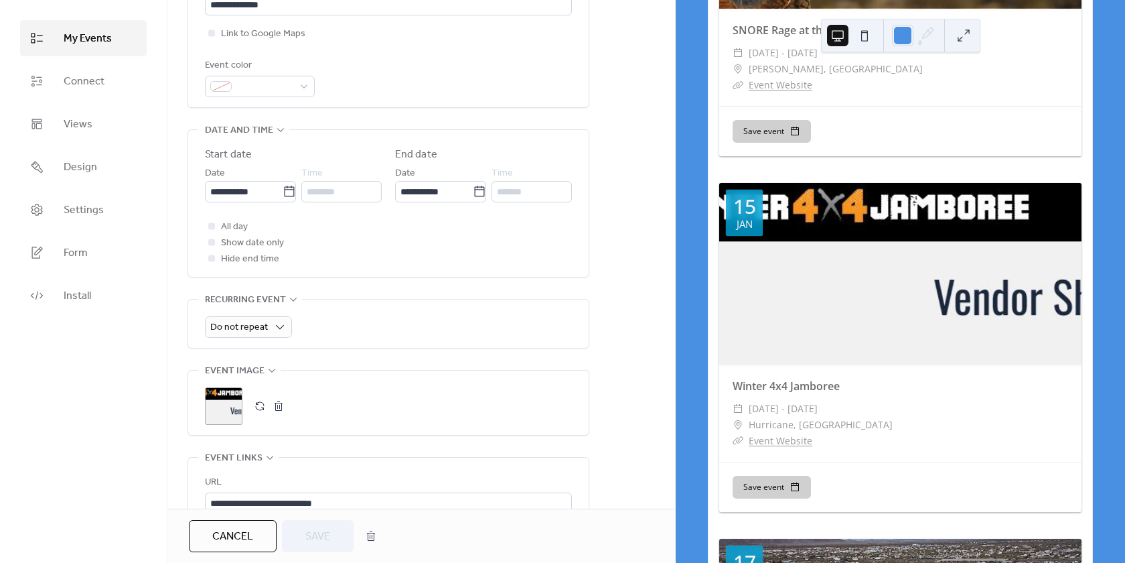
click at [223, 416] on div ";" at bounding box center [224, 406] width 38 height 38
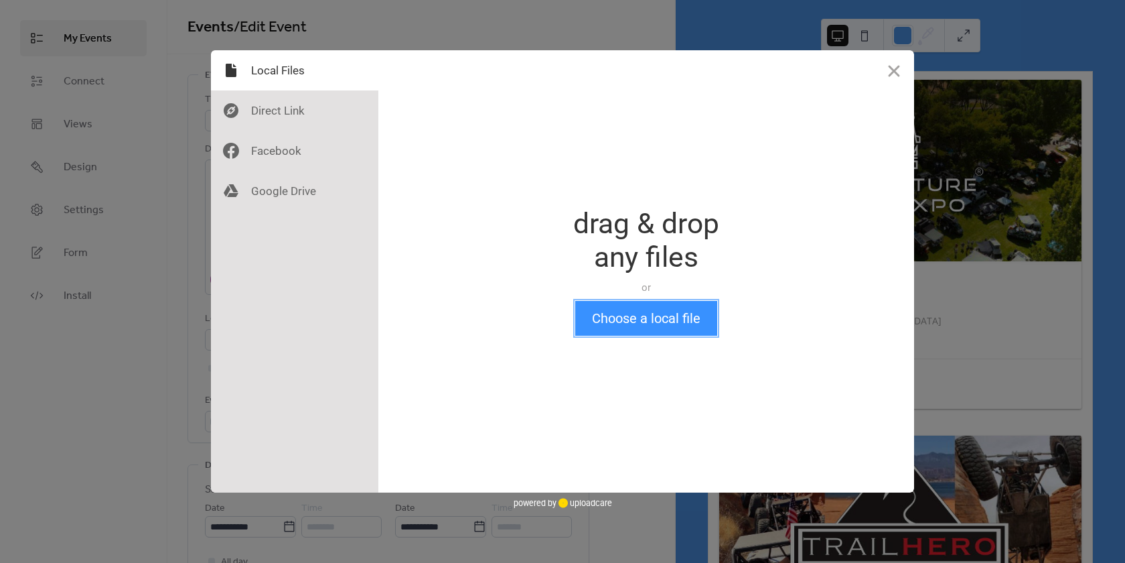
click at [628, 315] on button "Choose a local file" at bounding box center [646, 318] width 142 height 35
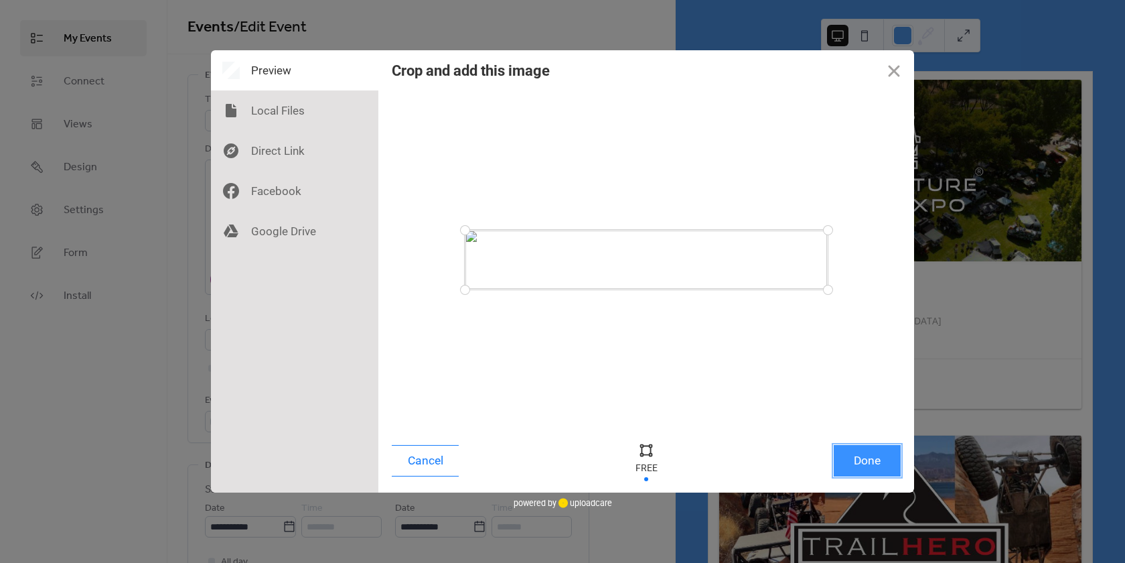
click at [863, 465] on button "Done" at bounding box center [867, 460] width 67 height 31
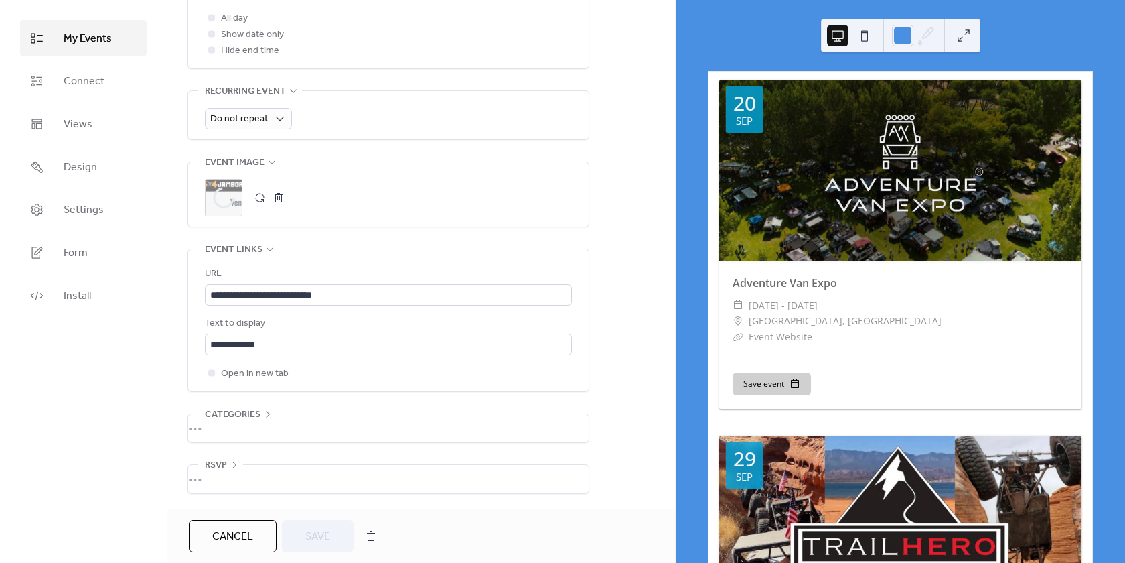
scroll to position [546, 0]
click at [326, 539] on span "Save" at bounding box center [317, 536] width 25 height 16
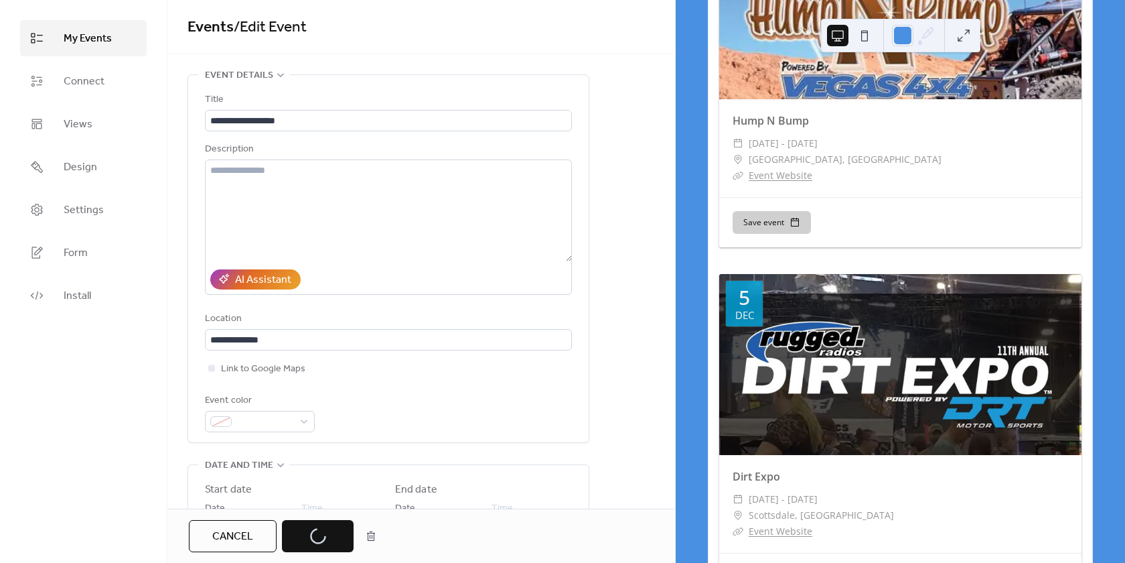
scroll to position [871, 0]
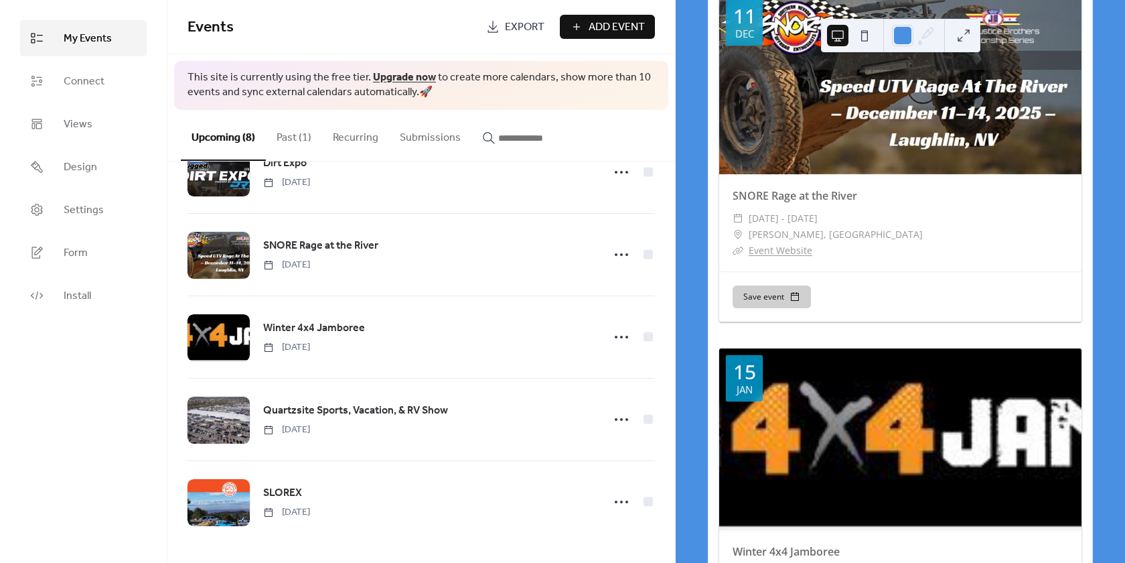
scroll to position [1540, 0]
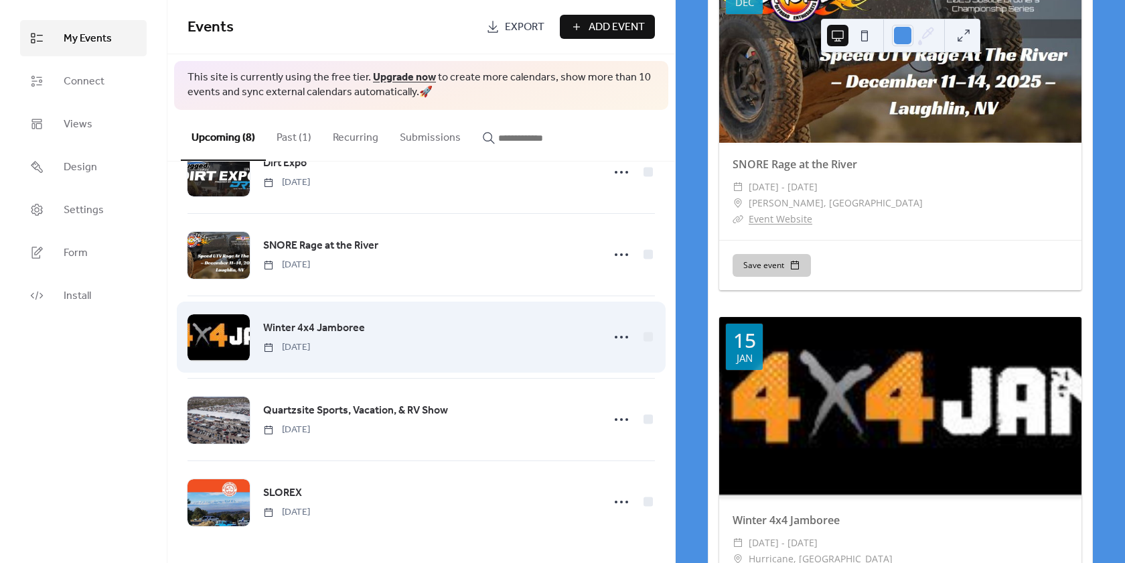
click at [218, 329] on div at bounding box center [219, 337] width 62 height 47
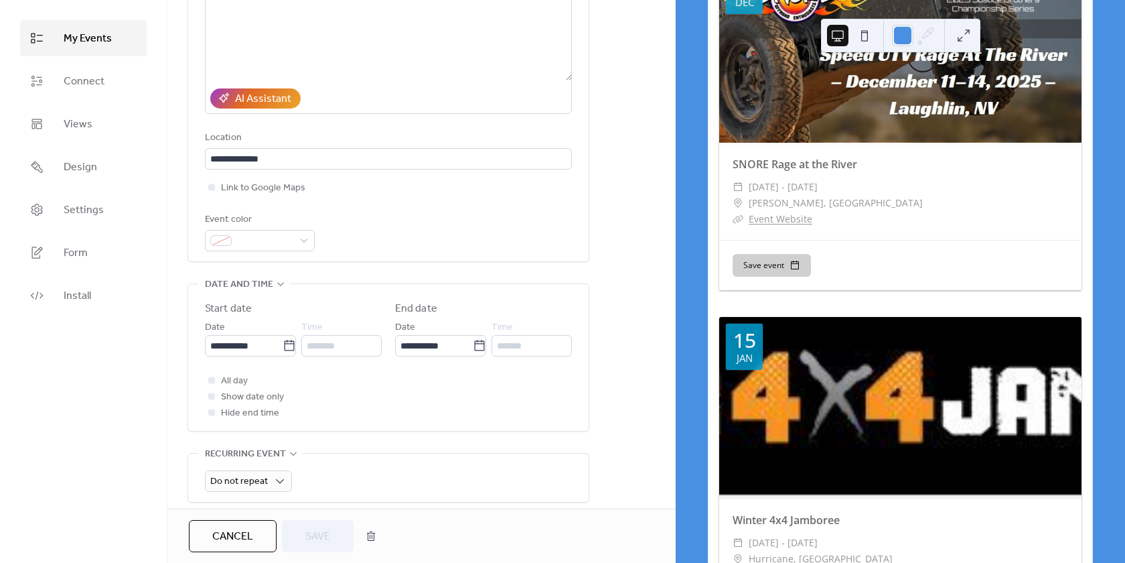
scroll to position [335, 0]
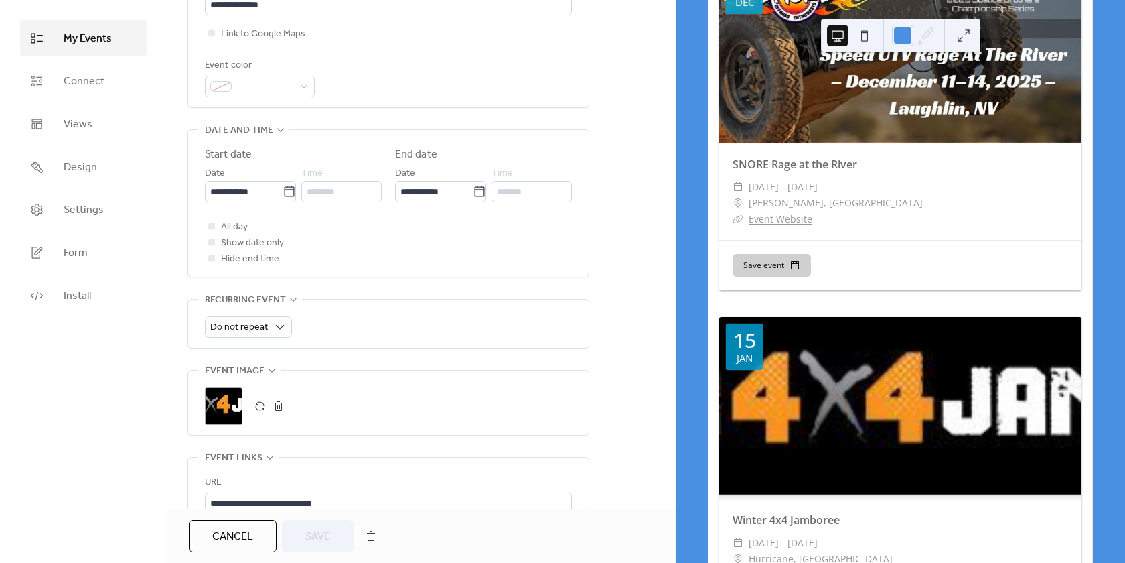
click at [278, 405] on button "button" at bounding box center [278, 406] width 19 height 19
click at [332, 538] on button "Save" at bounding box center [318, 536] width 72 height 32
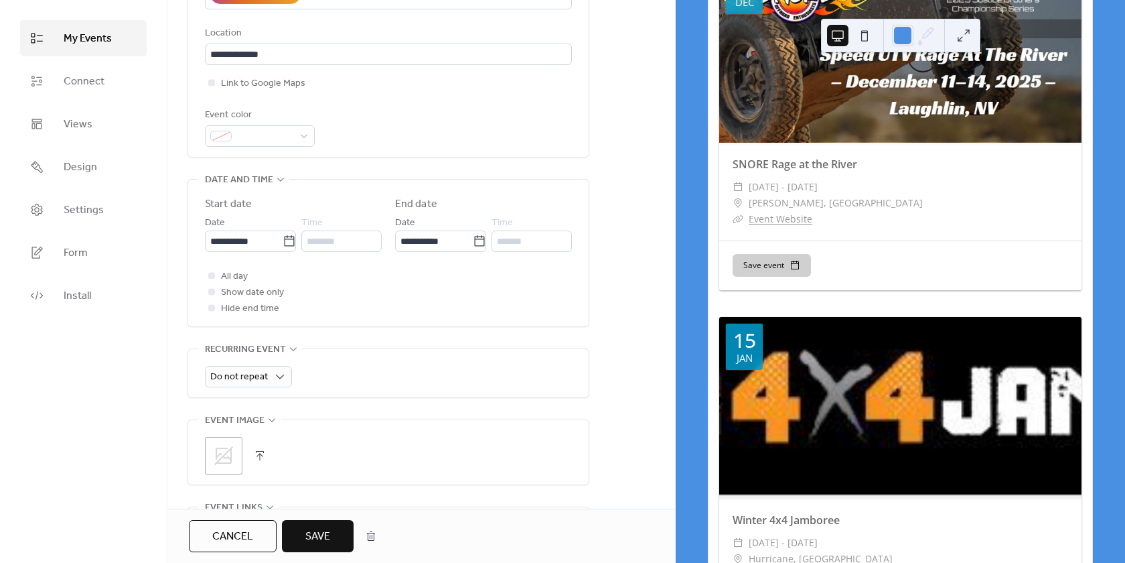
scroll to position [384, 0]
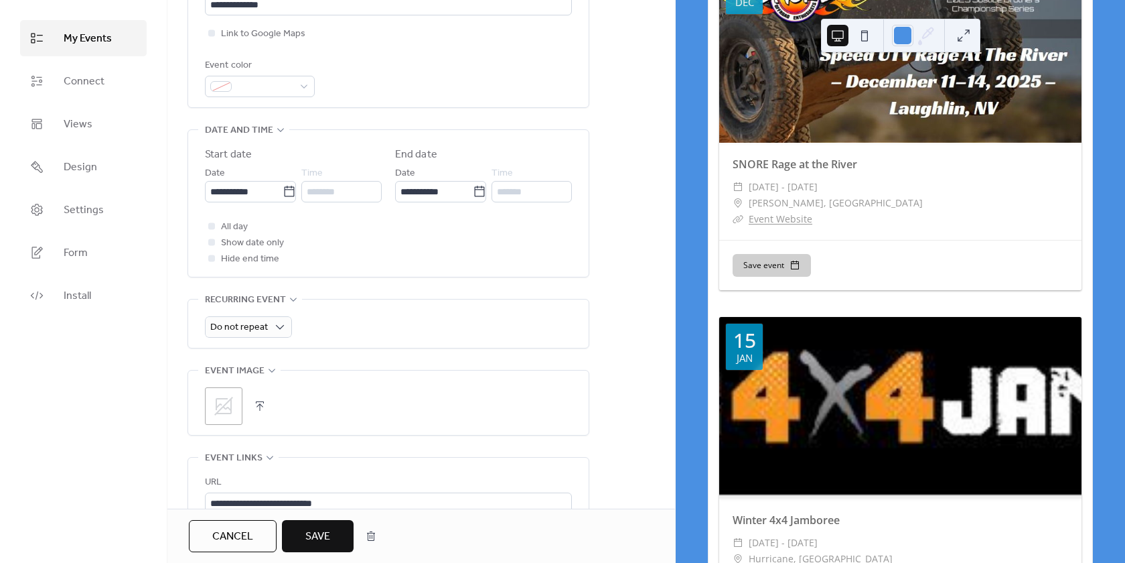
click at [259, 406] on button "button" at bounding box center [259, 406] width 19 height 19
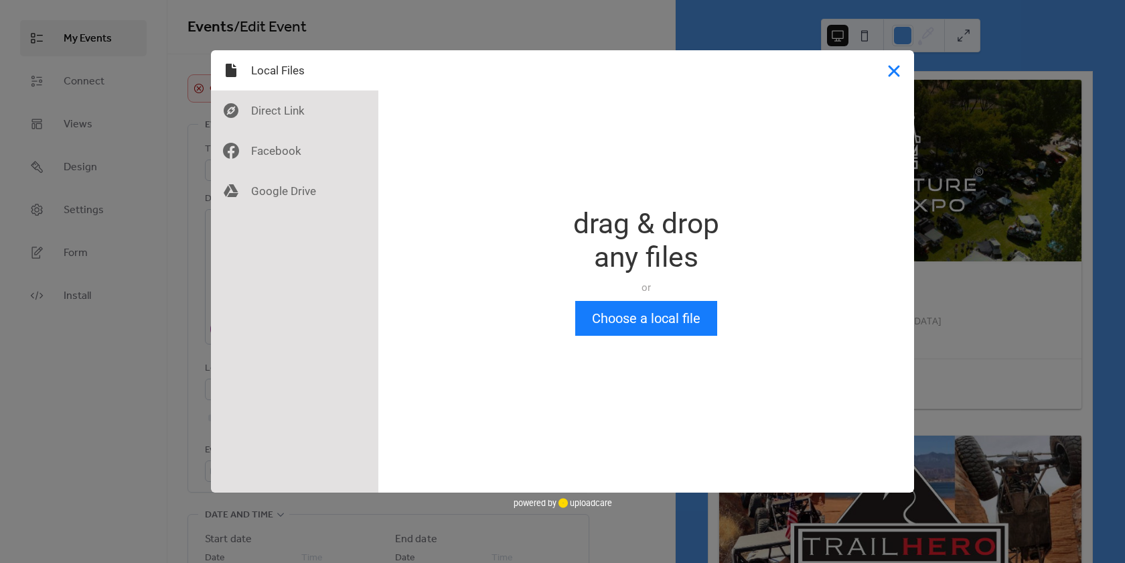
click at [894, 72] on button "Close" at bounding box center [894, 70] width 40 height 40
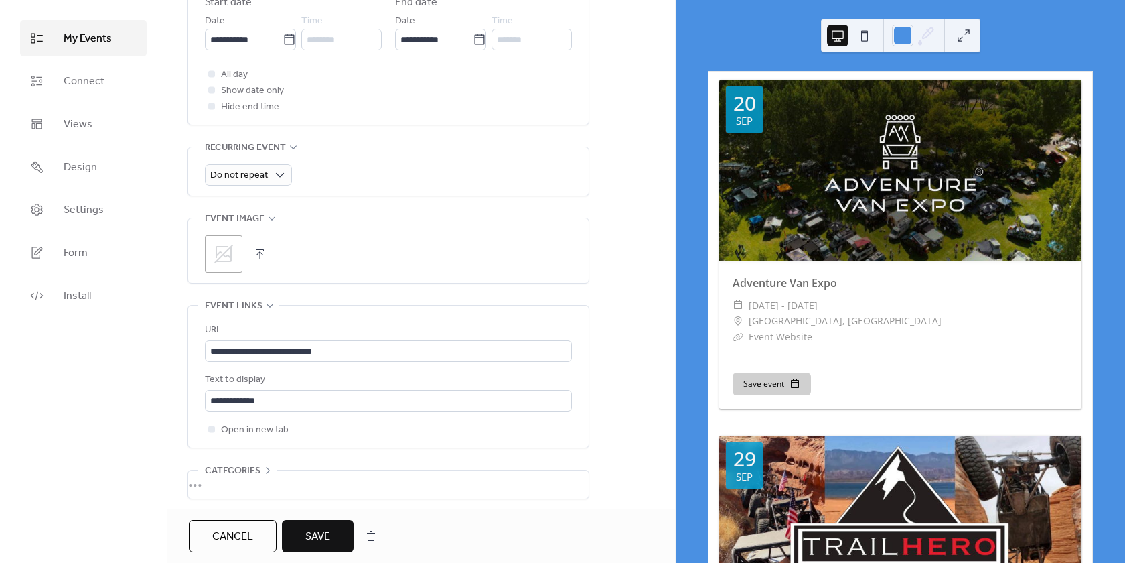
click at [222, 253] on icon at bounding box center [223, 253] width 21 height 21
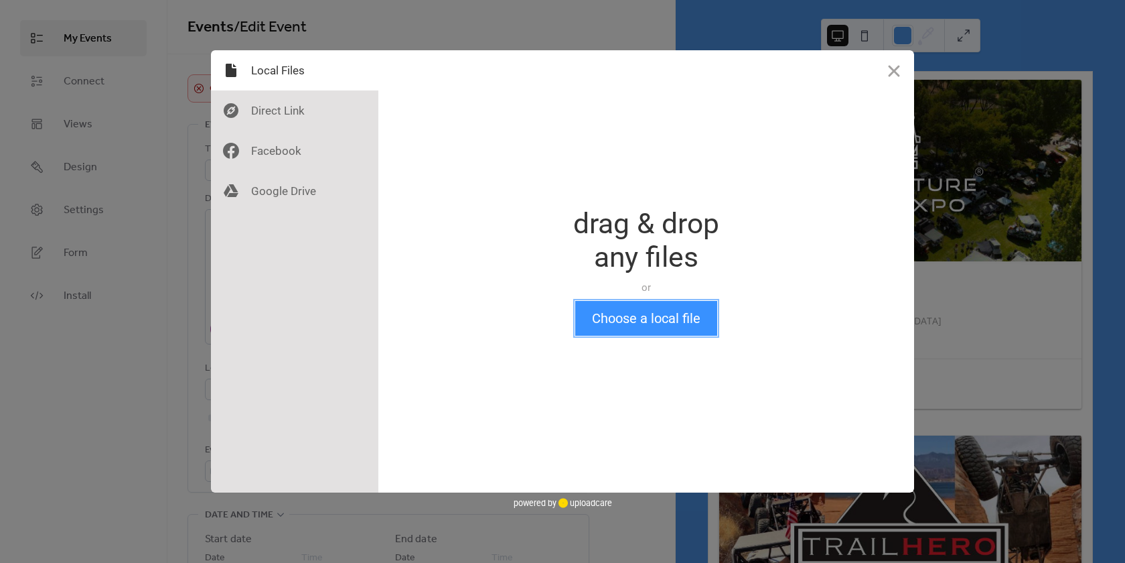
click at [643, 319] on button "Choose a local file" at bounding box center [646, 318] width 142 height 35
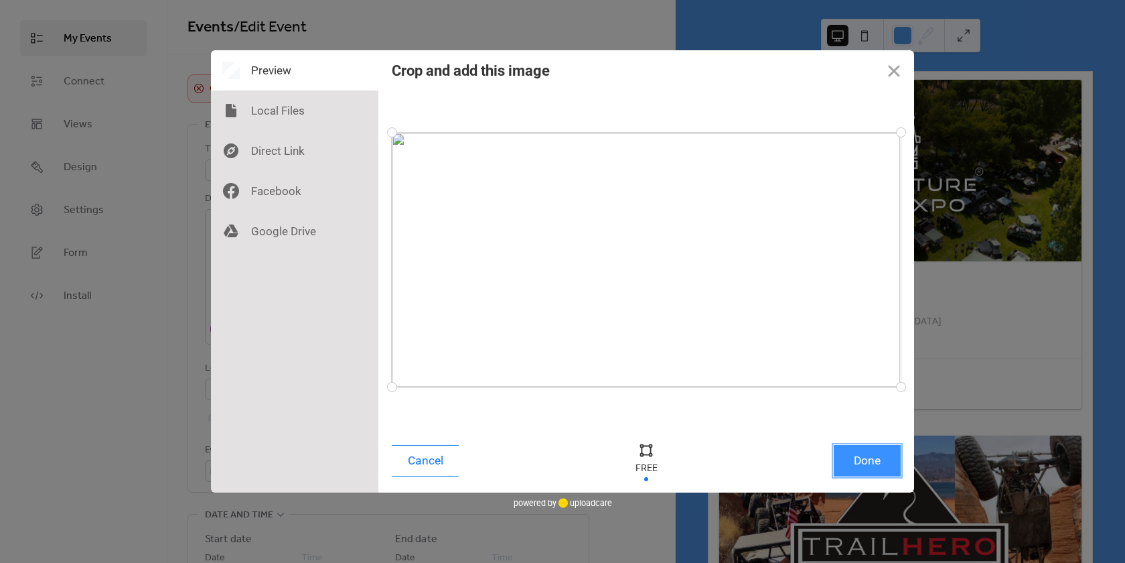
click at [858, 462] on button "Done" at bounding box center [867, 460] width 67 height 31
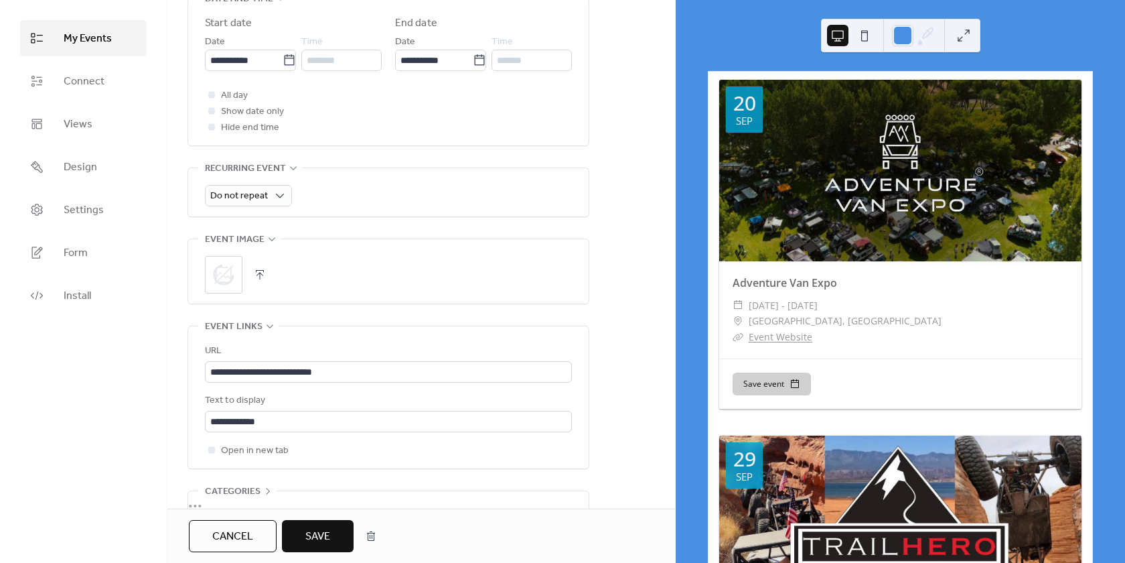
scroll to position [536, 0]
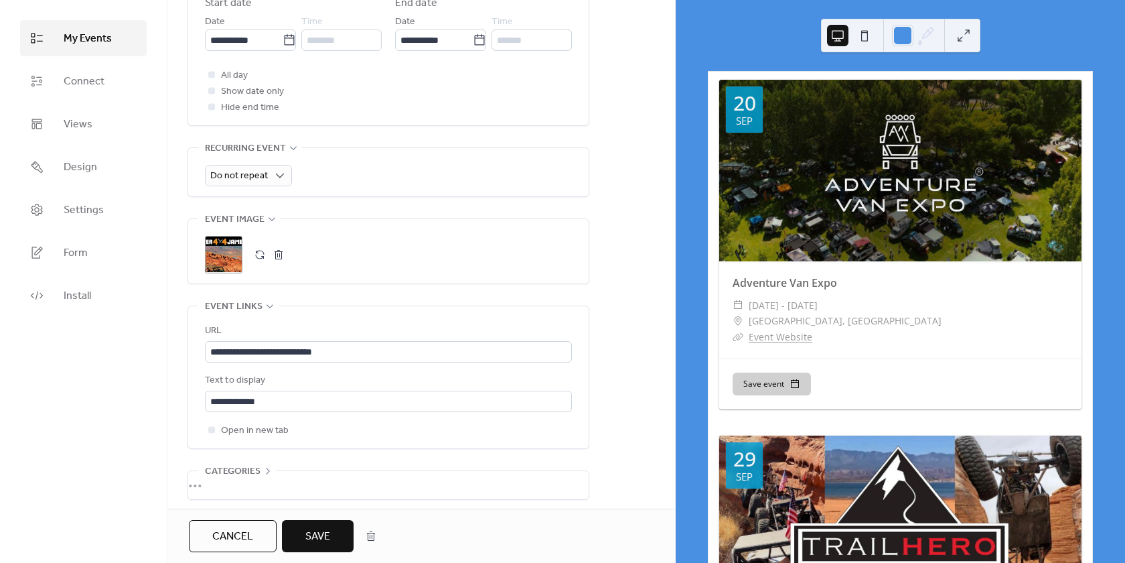
click at [317, 528] on span "Save" at bounding box center [317, 536] width 25 height 16
